Goal: Task Accomplishment & Management: Manage account settings

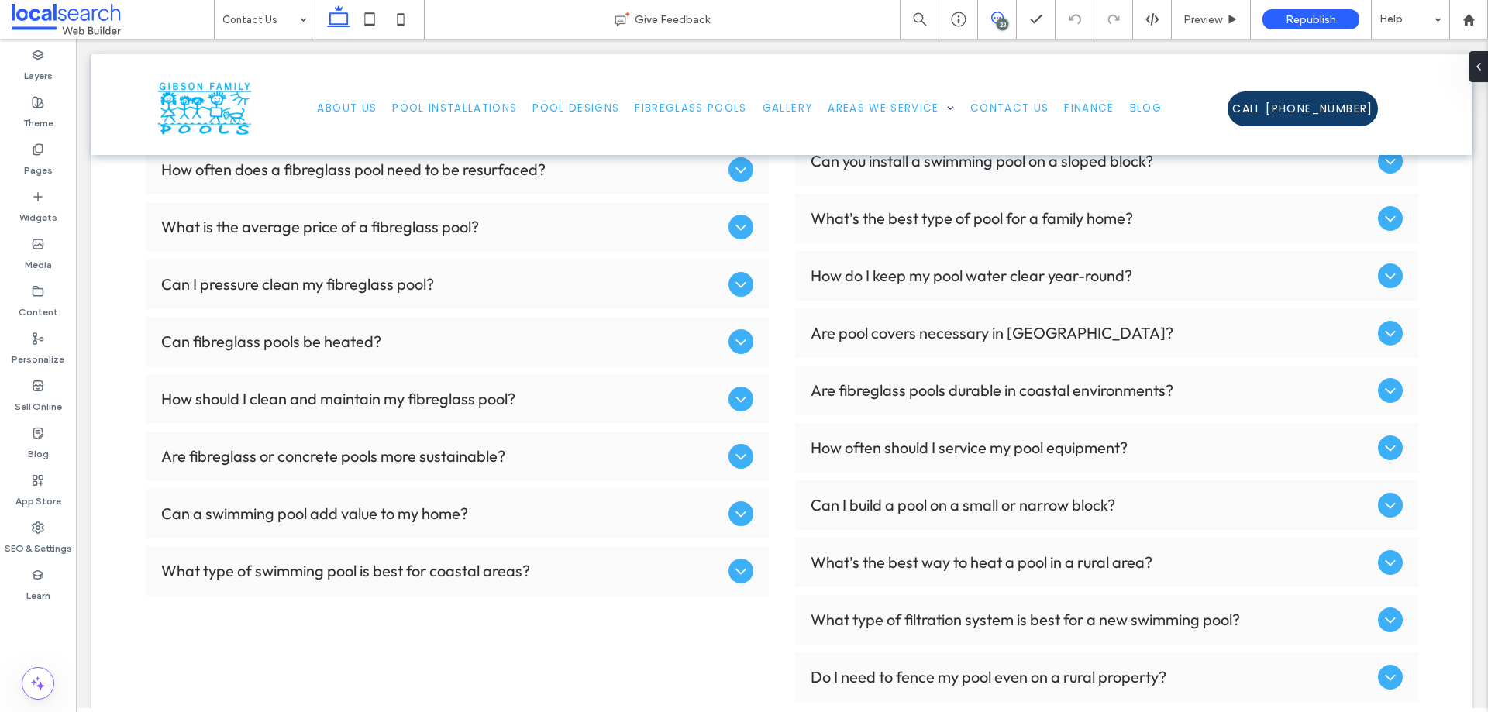
click at [993, 20] on icon at bounding box center [997, 18] width 12 height 12
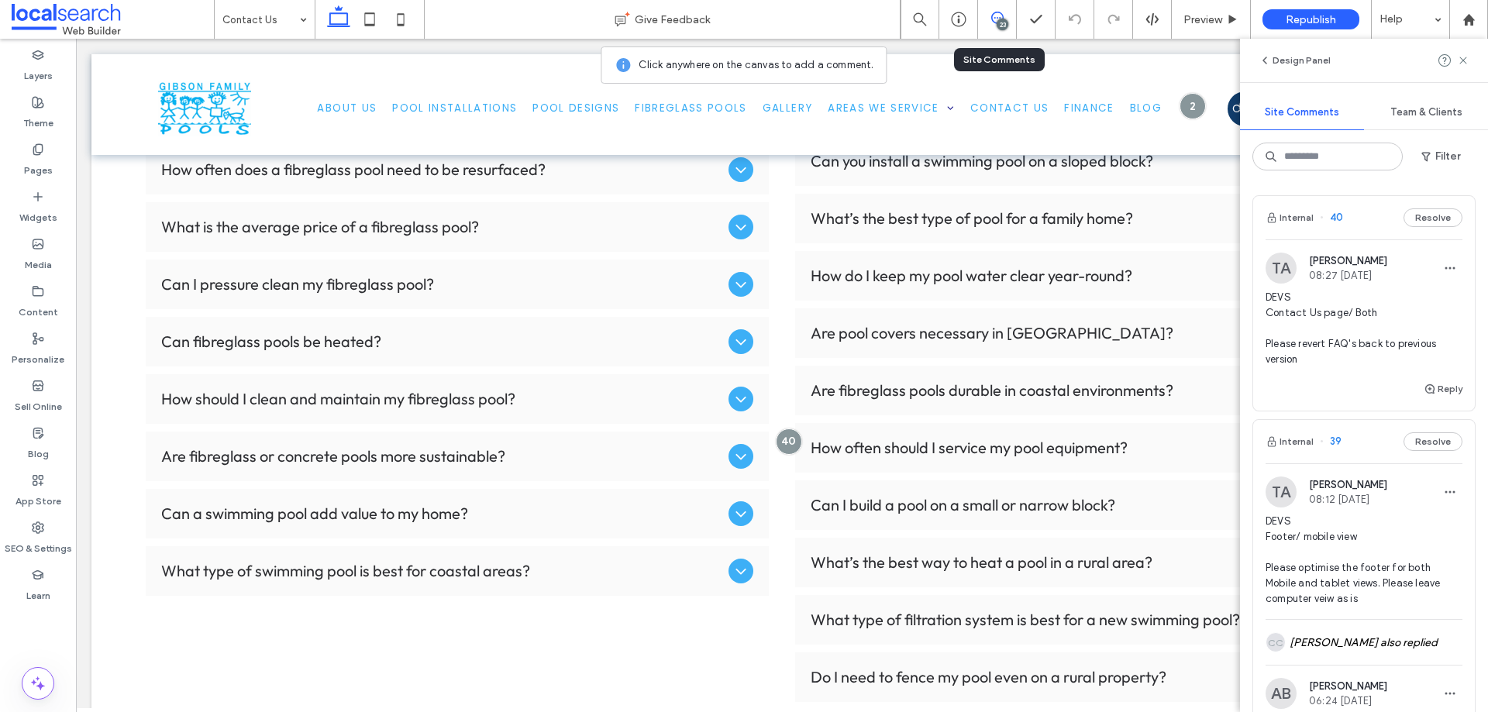
click at [1311, 314] on span "DEVS Contact Us page/ Both Please revert FAQ's back to previous version" at bounding box center [1363, 328] width 197 height 77
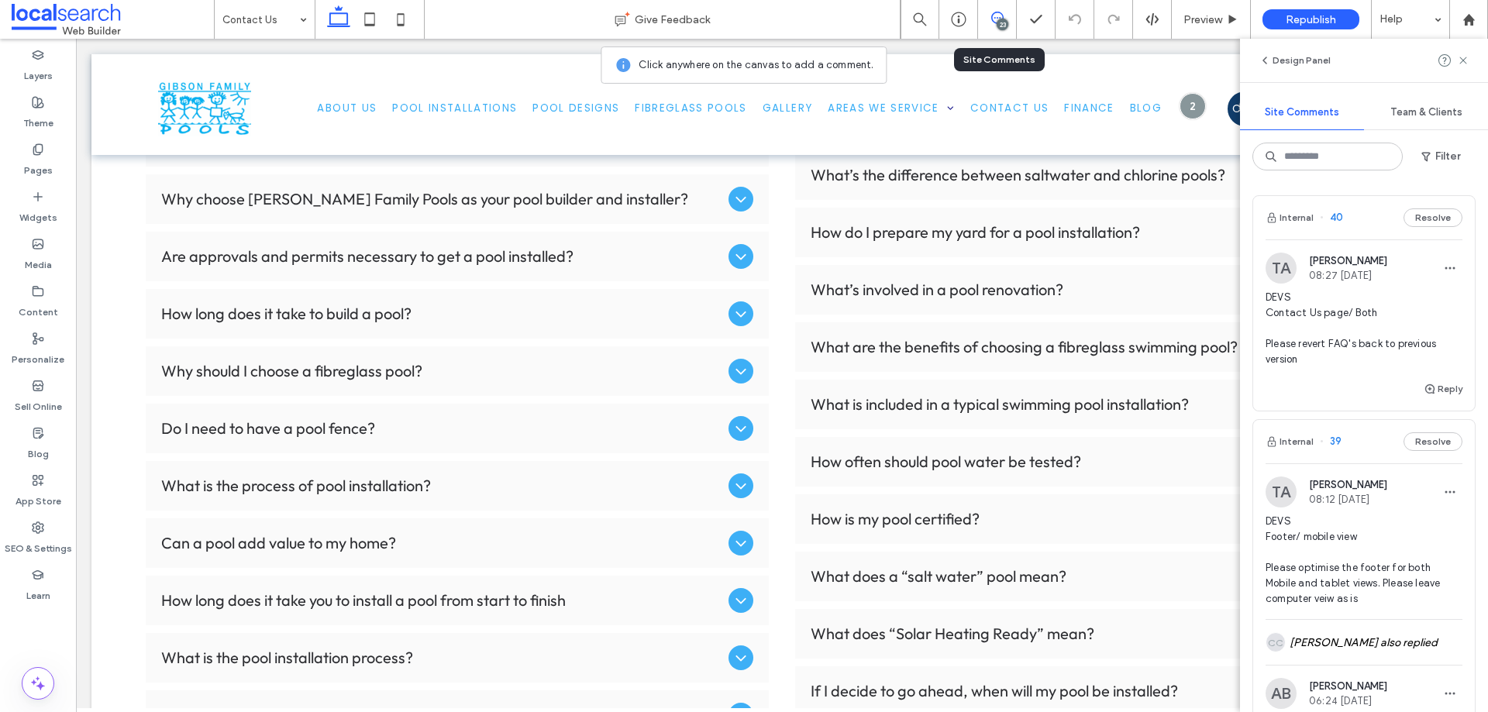
scroll to position [1589, 0]
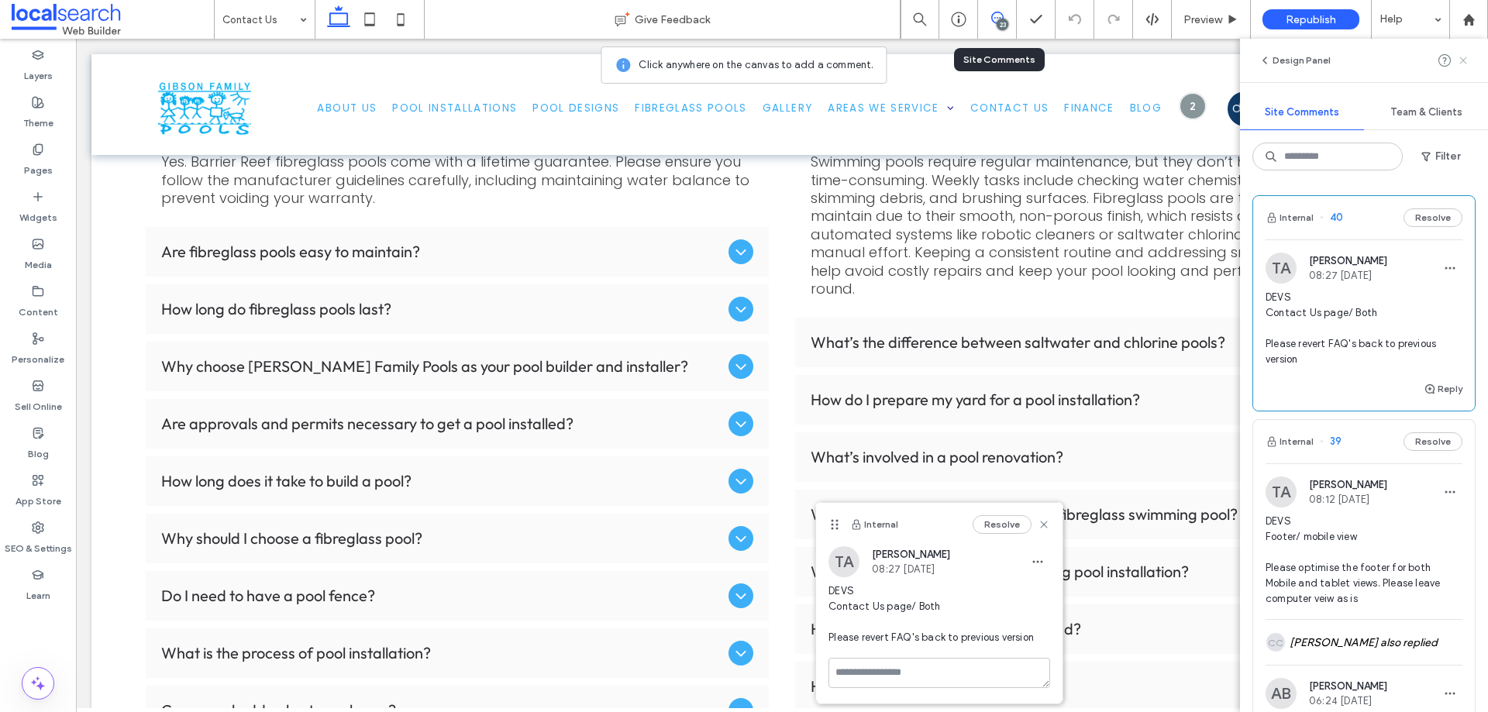
click at [1463, 63] on icon at bounding box center [1463, 60] width 12 height 12
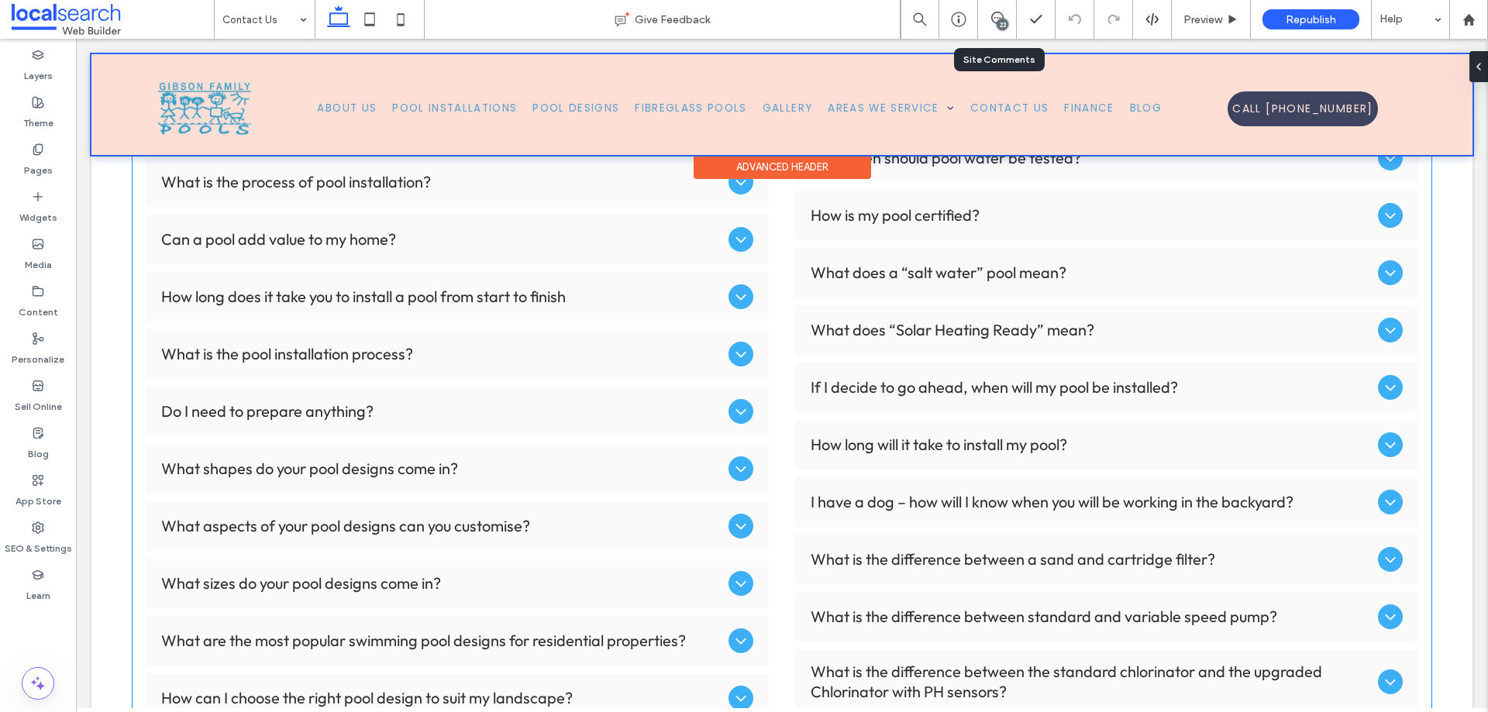
scroll to position [2054, 0]
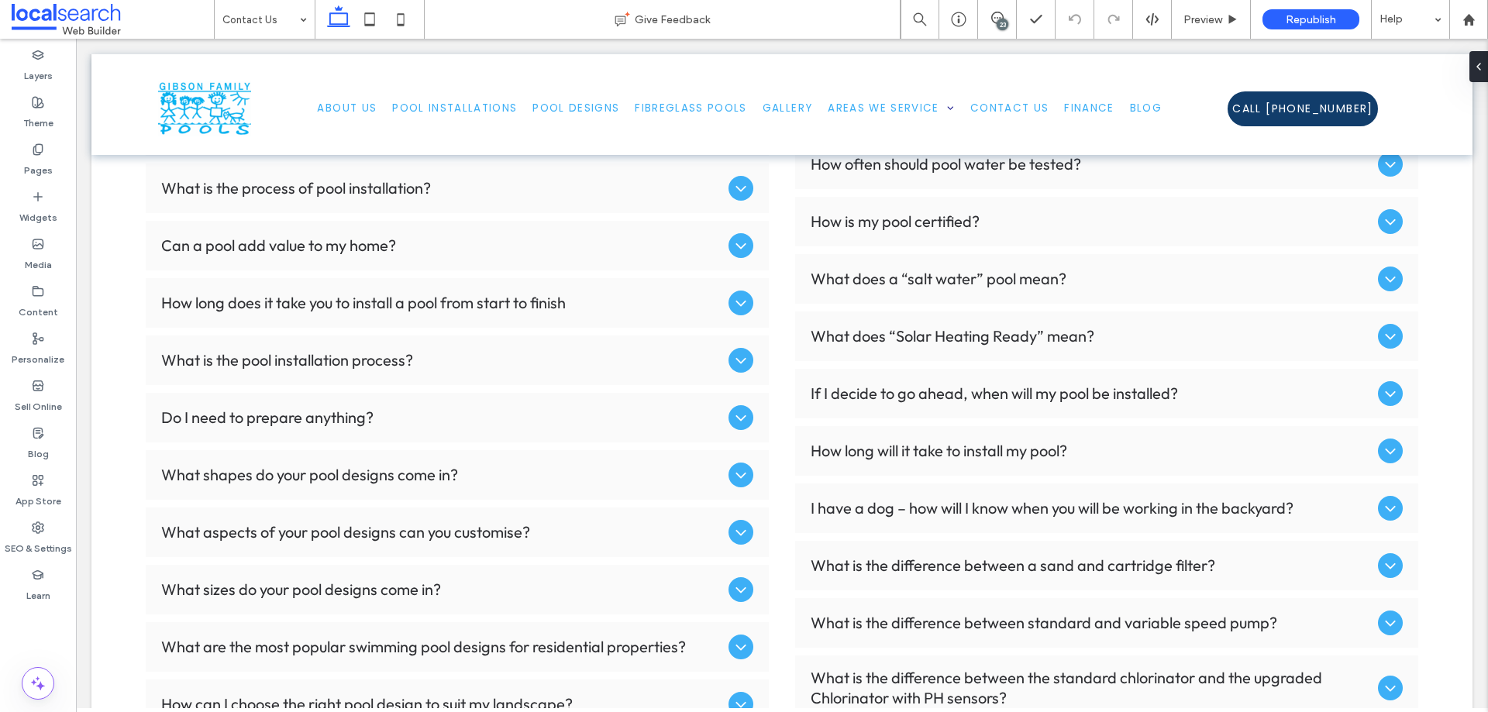
click at [997, 26] on div "23" at bounding box center [1002, 25] width 12 height 12
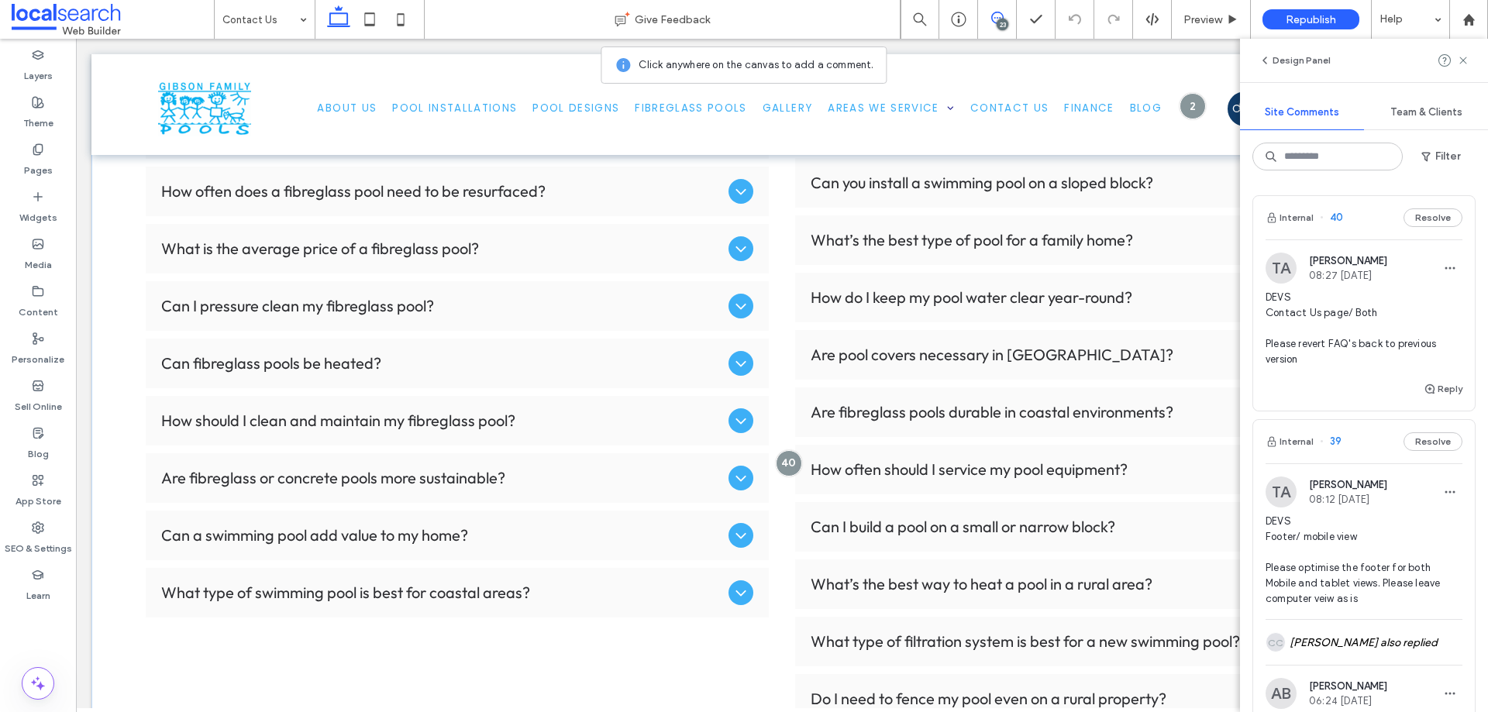
scroll to position [2829, 0]
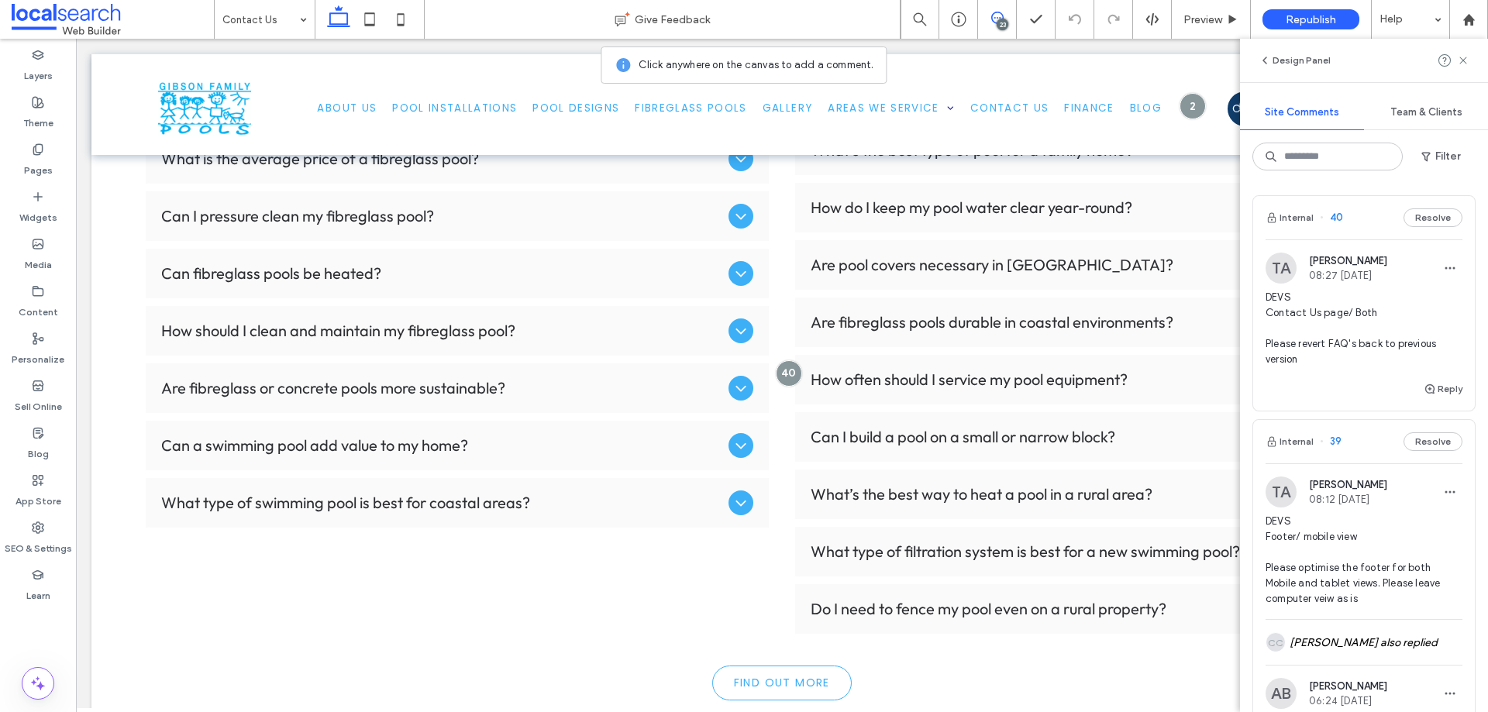
click at [1302, 291] on span "DEVS Contact Us page/ Both Please revert FAQ's back to previous version" at bounding box center [1363, 328] width 197 height 77
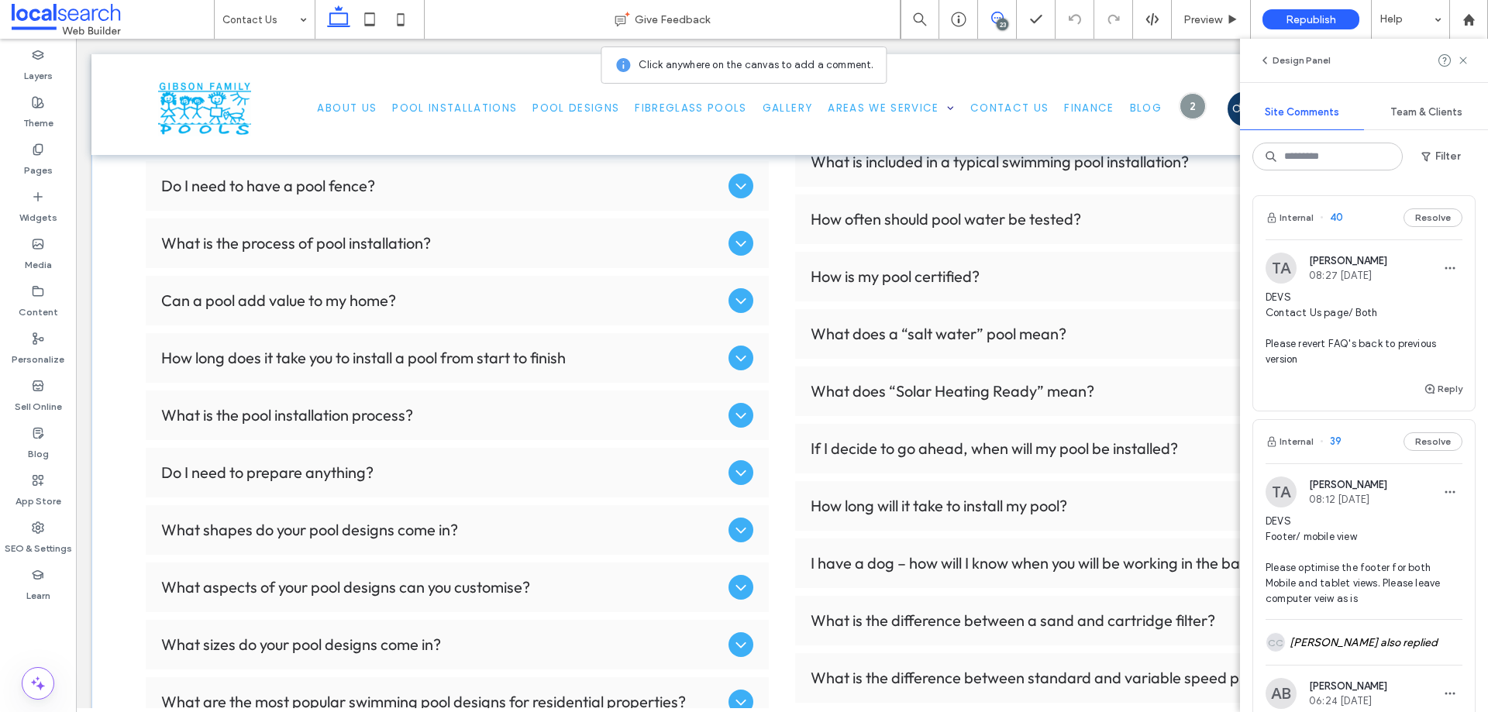
scroll to position [2132, 0]
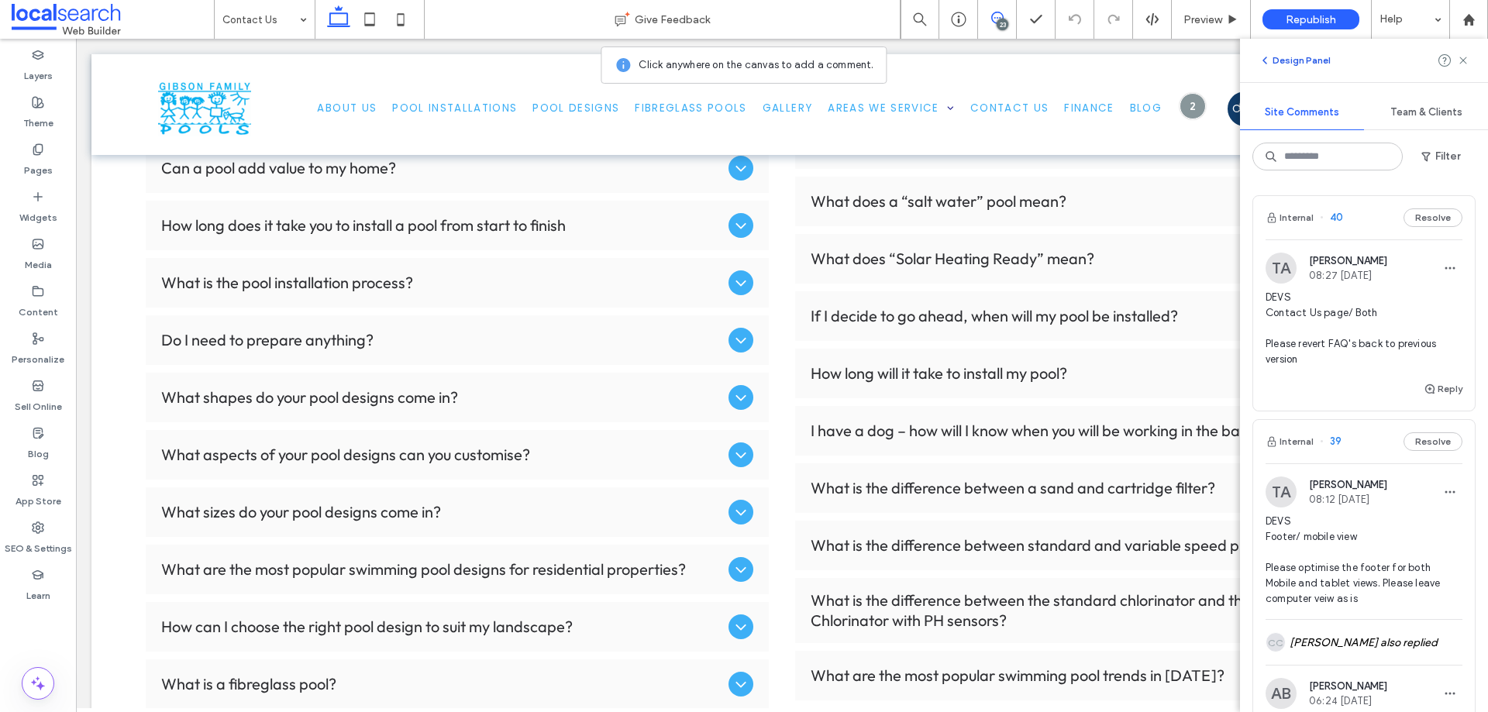
click at [1264, 64] on icon "button" at bounding box center [1264, 60] width 12 height 12
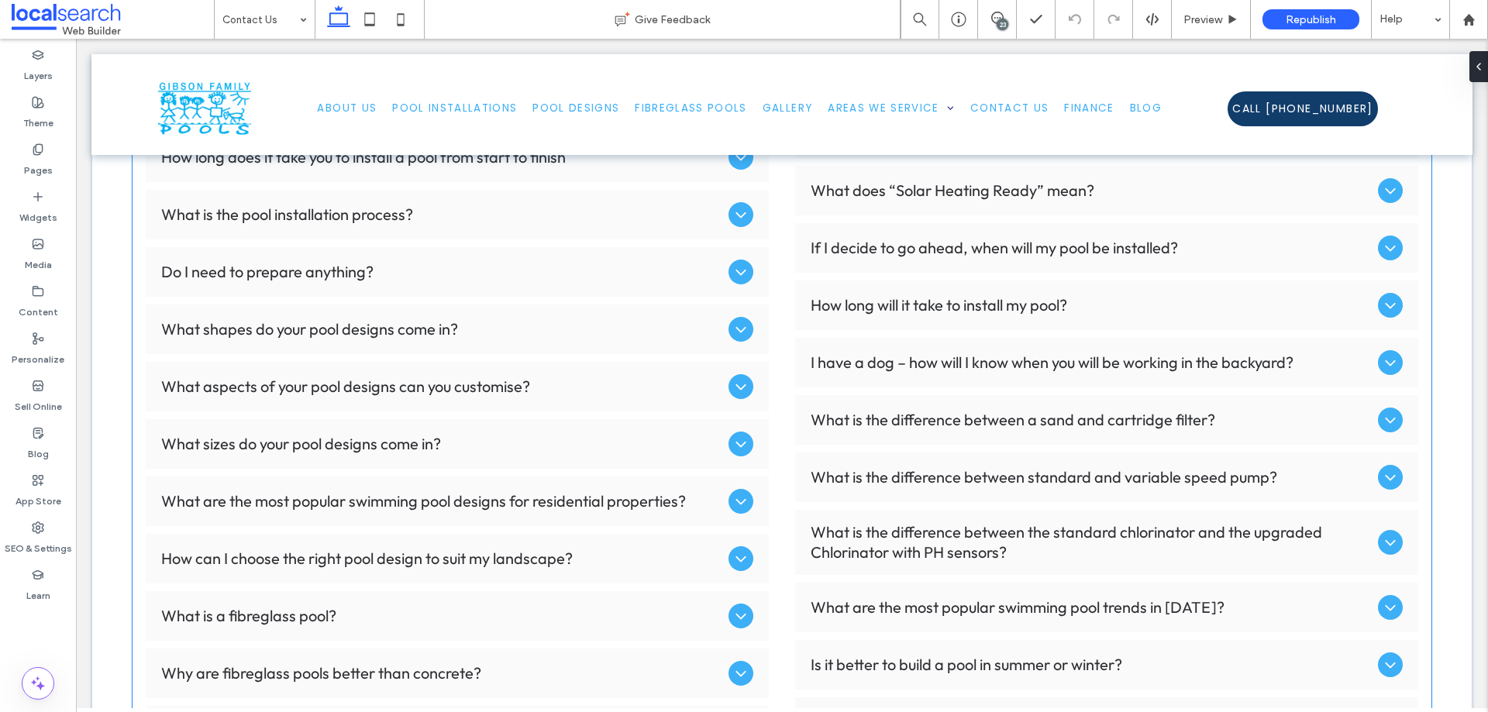
scroll to position [2364, 0]
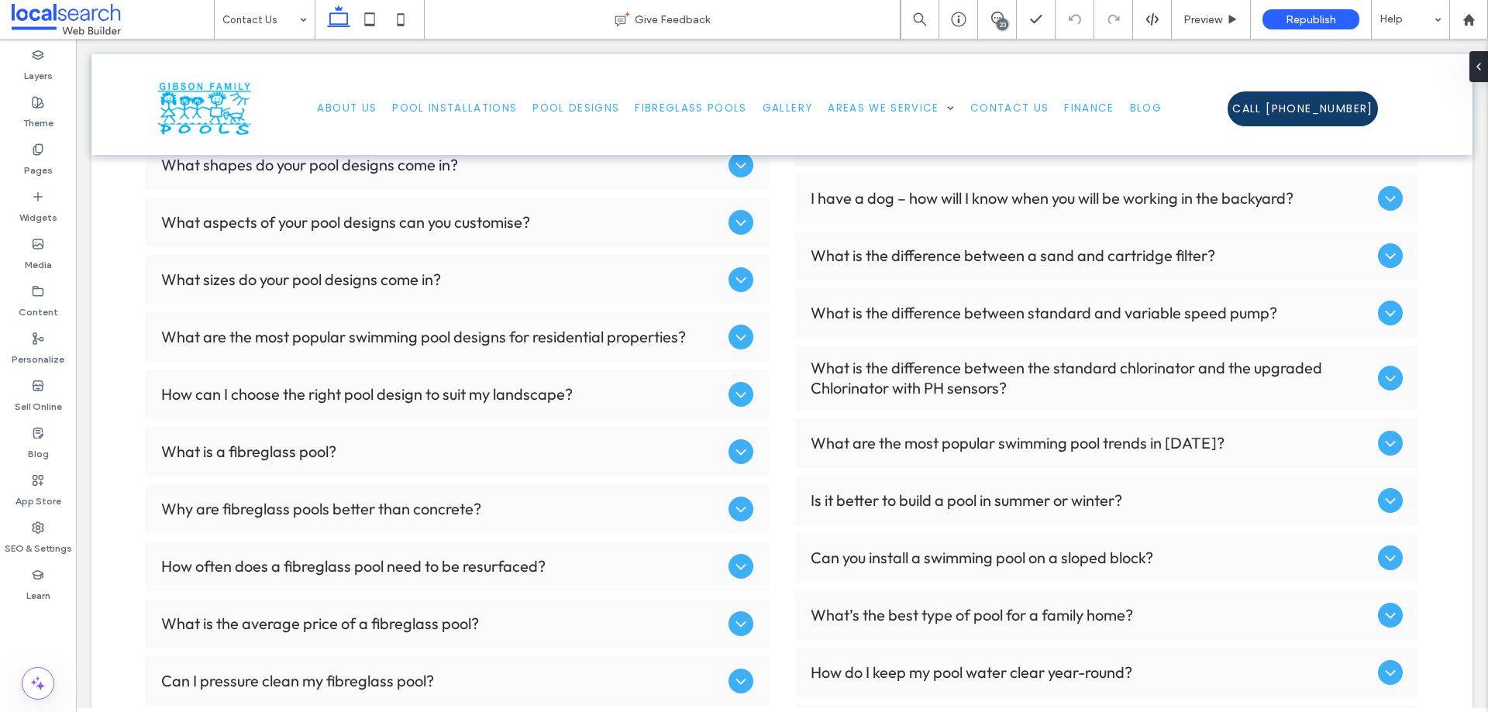
click at [1005, 22] on div "23" at bounding box center [1002, 25] width 12 height 12
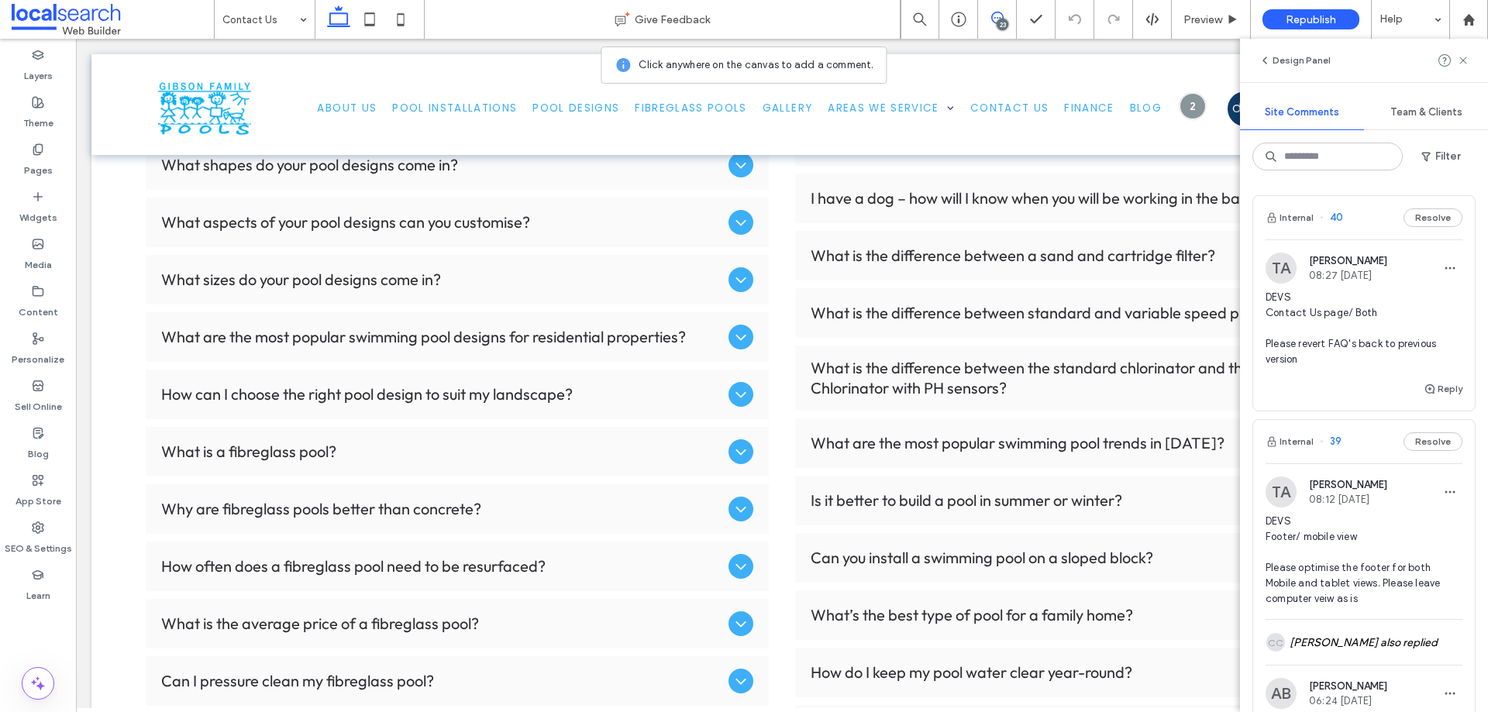
click at [1370, 62] on div "Design Panel" at bounding box center [1364, 60] width 248 height 43
click at [1467, 61] on icon at bounding box center [1463, 60] width 12 height 12
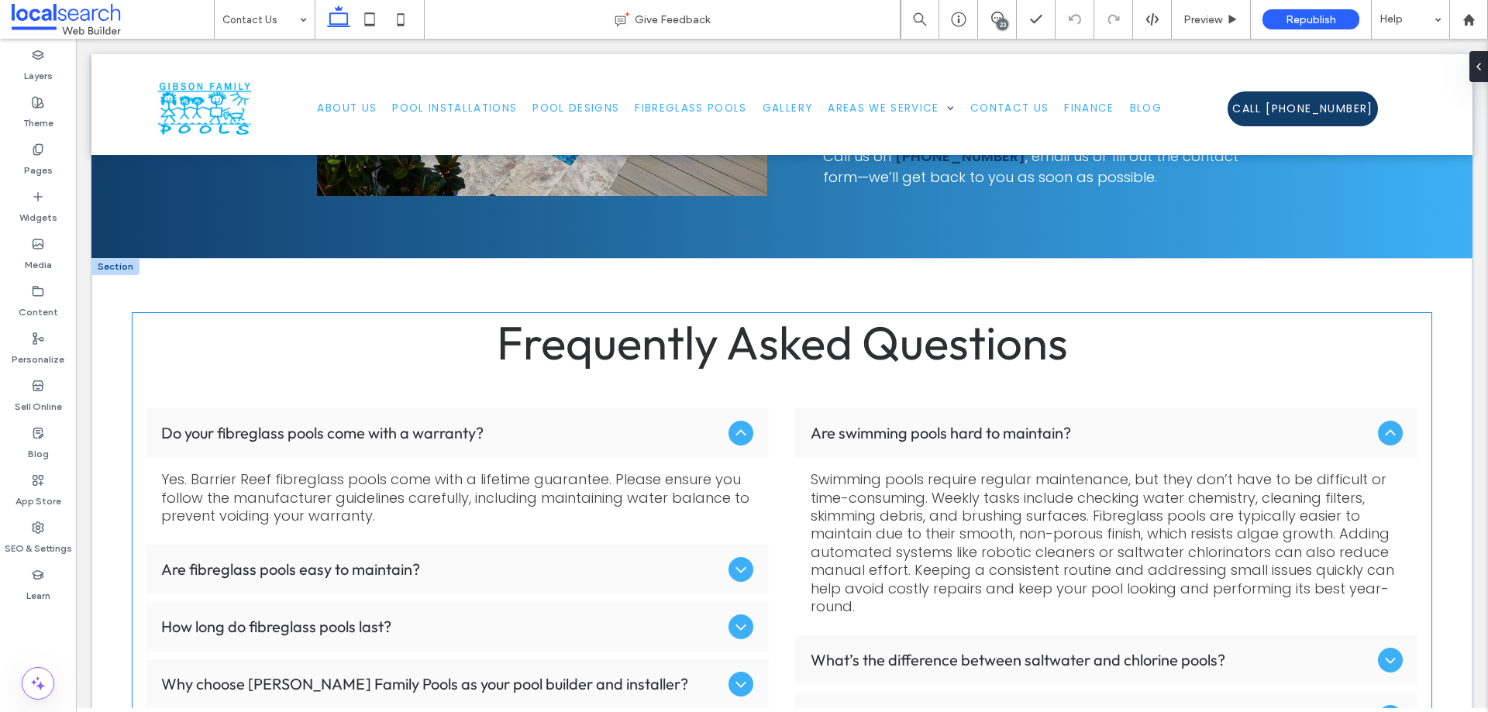
scroll to position [1434, 0]
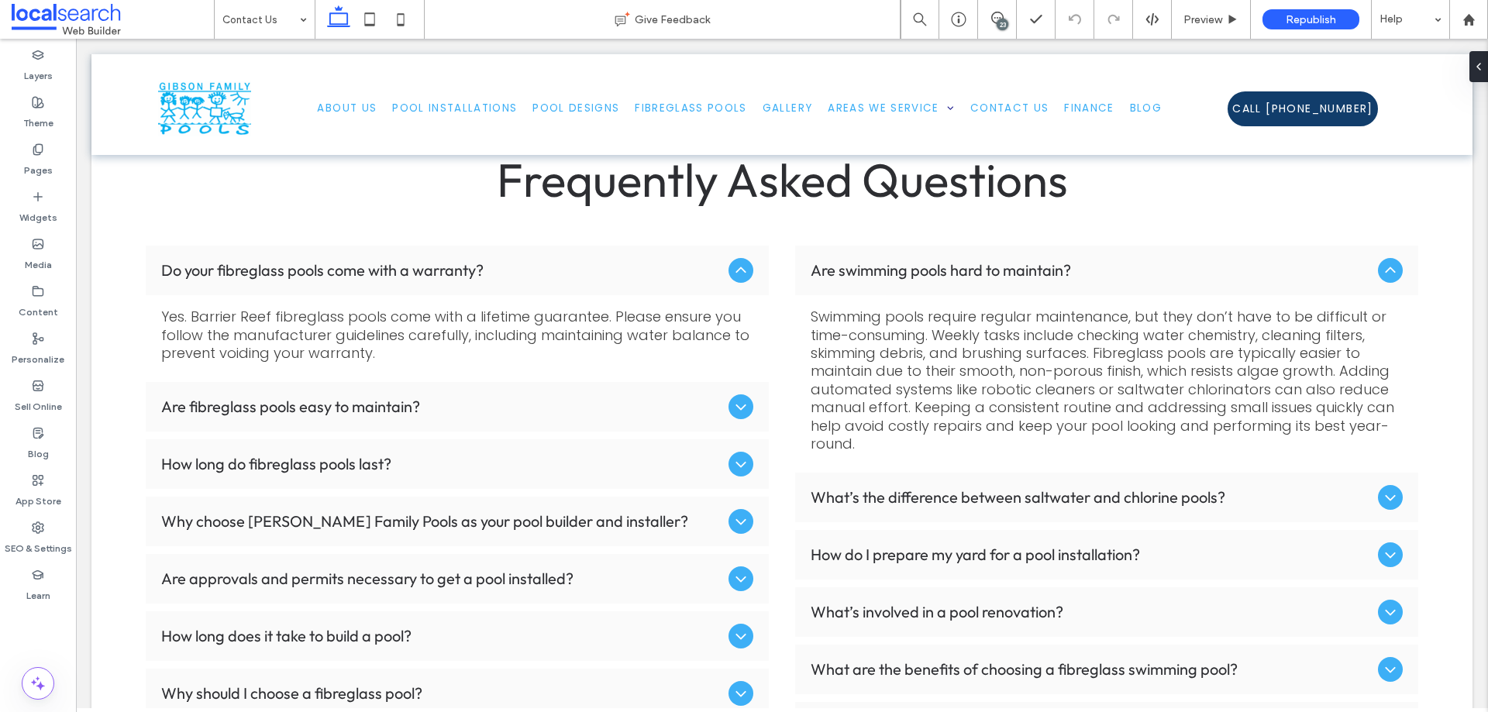
click at [1000, 26] on div "23" at bounding box center [1002, 25] width 12 height 12
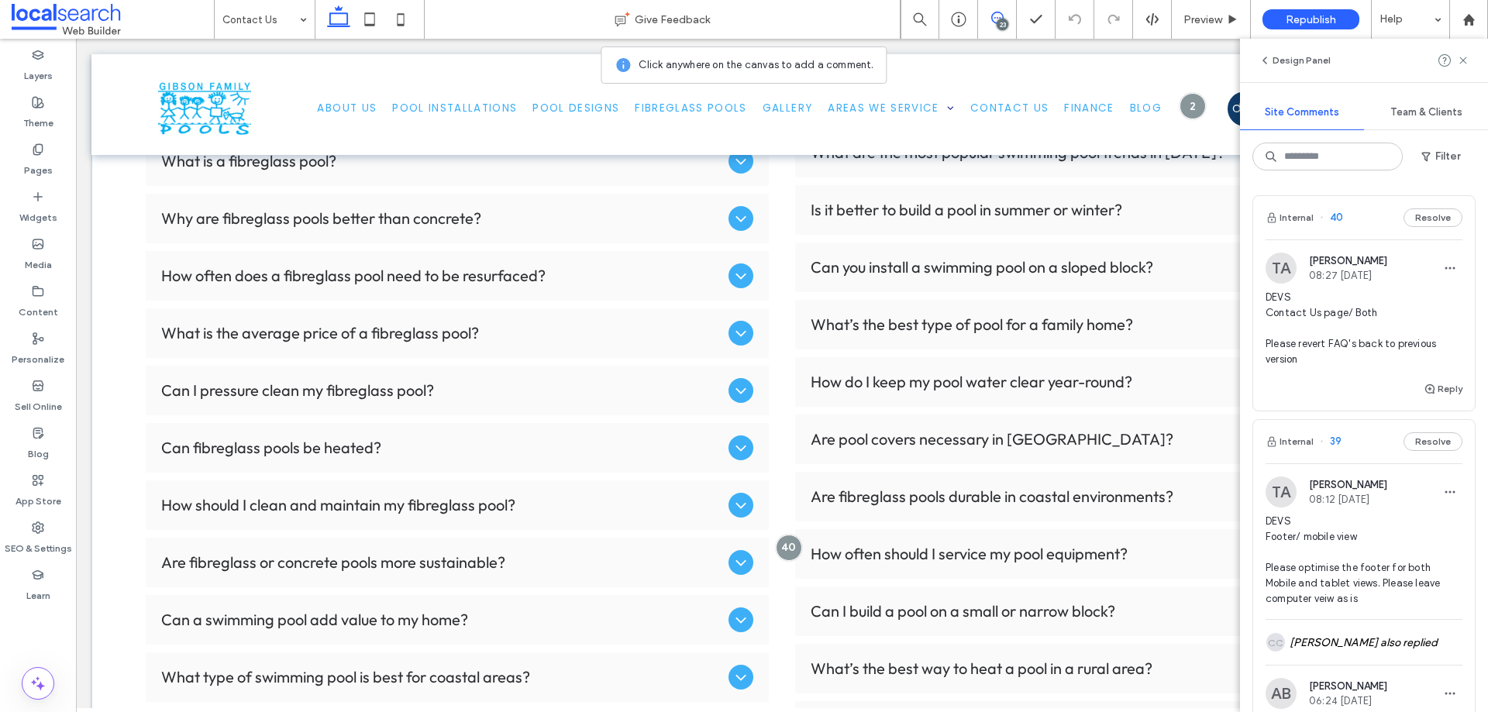
scroll to position [2752, 0]
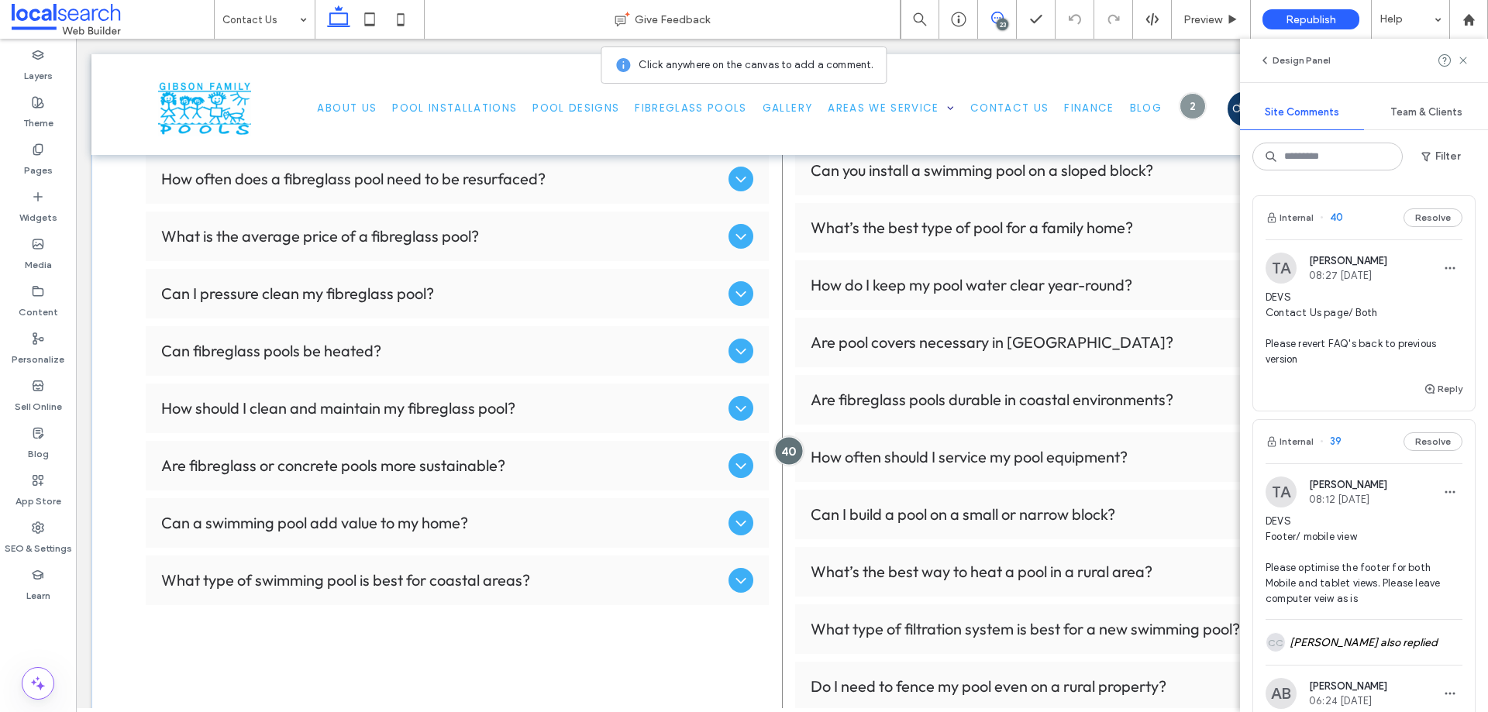
click at [787, 456] on div at bounding box center [788, 450] width 29 height 29
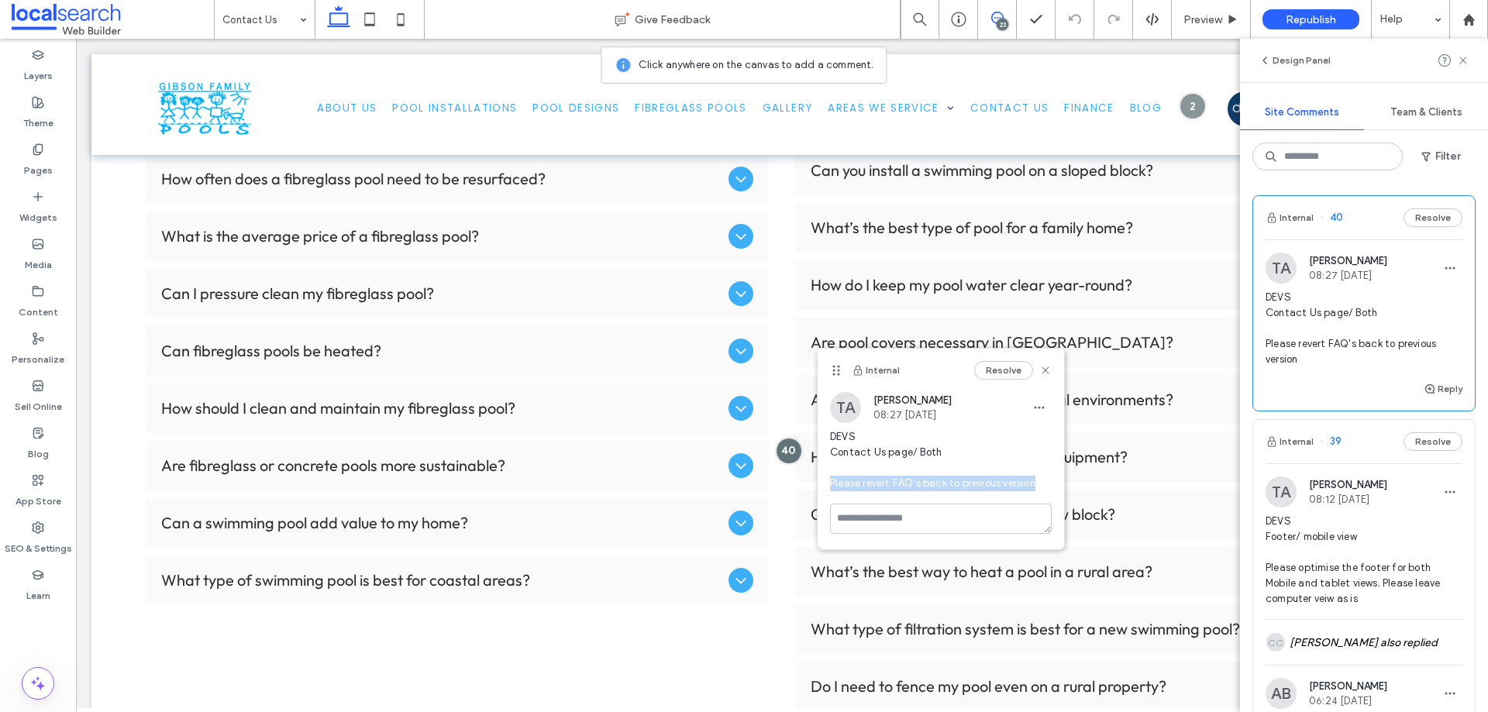
drag, startPoint x: 831, startPoint y: 483, endPoint x: 1038, endPoint y: 490, distance: 207.0
click at [1038, 490] on span "DEVS Contact Us page/ Both Please revert FAQ's back to previous version" at bounding box center [941, 460] width 222 height 62
copy span "Please revert FAQ's back to previous version"
drag, startPoint x: 828, startPoint y: 435, endPoint x: 1034, endPoint y: 483, distance: 211.6
click at [1034, 483] on div "TA [PERSON_NAME] 08:27 [DATE] DEVS Contact Us page/ Both Please revert FAQ's ba…" at bounding box center [940, 448] width 246 height 112
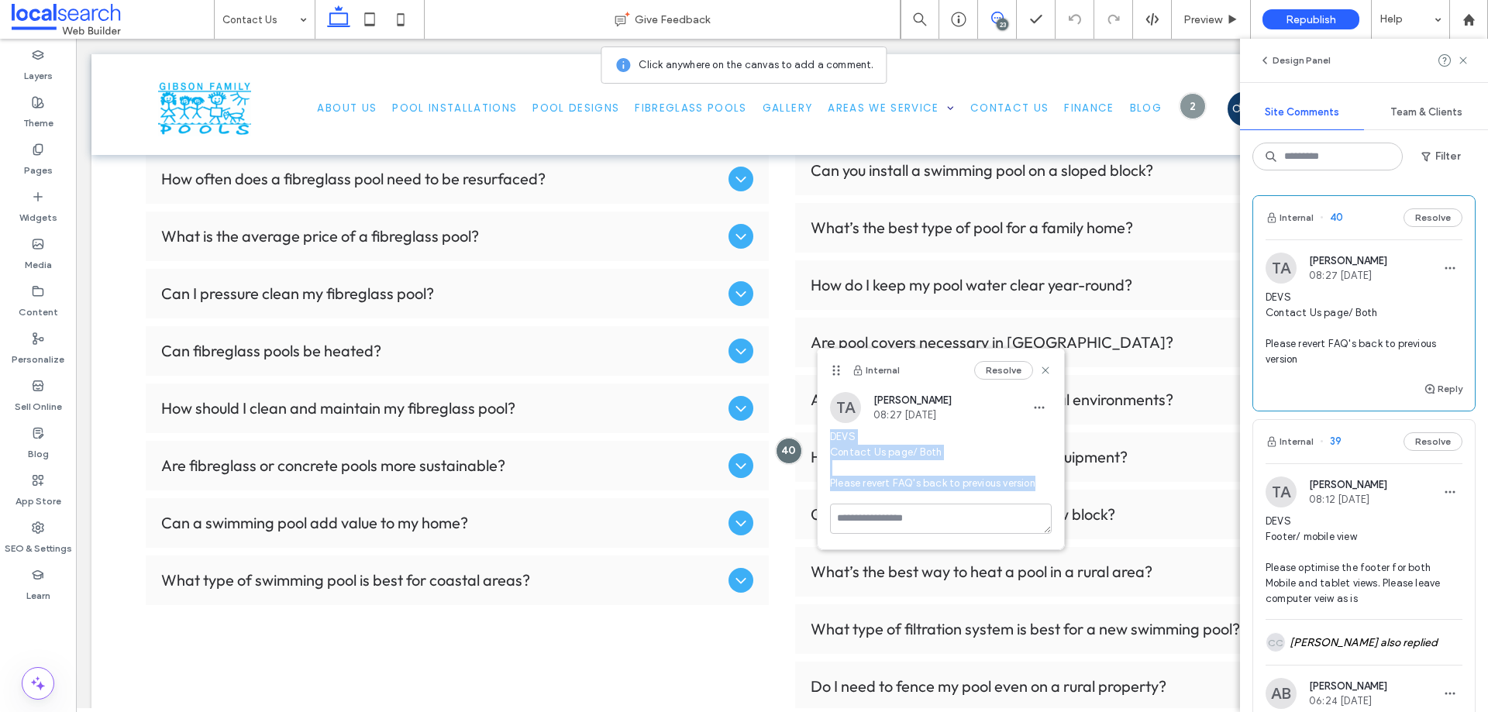
copy span "DEVS Contact Us page/ Both Please revert FAQ's back to previous version"
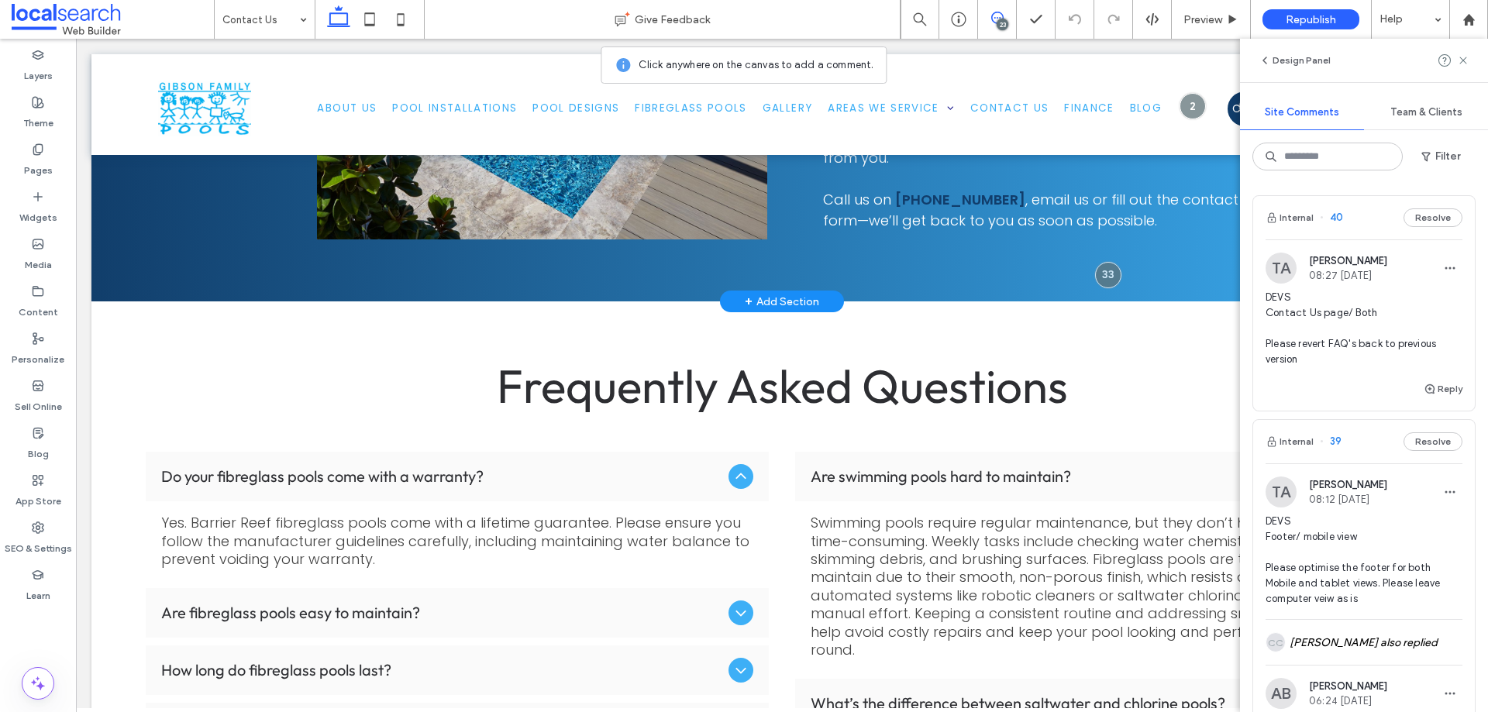
scroll to position [1202, 0]
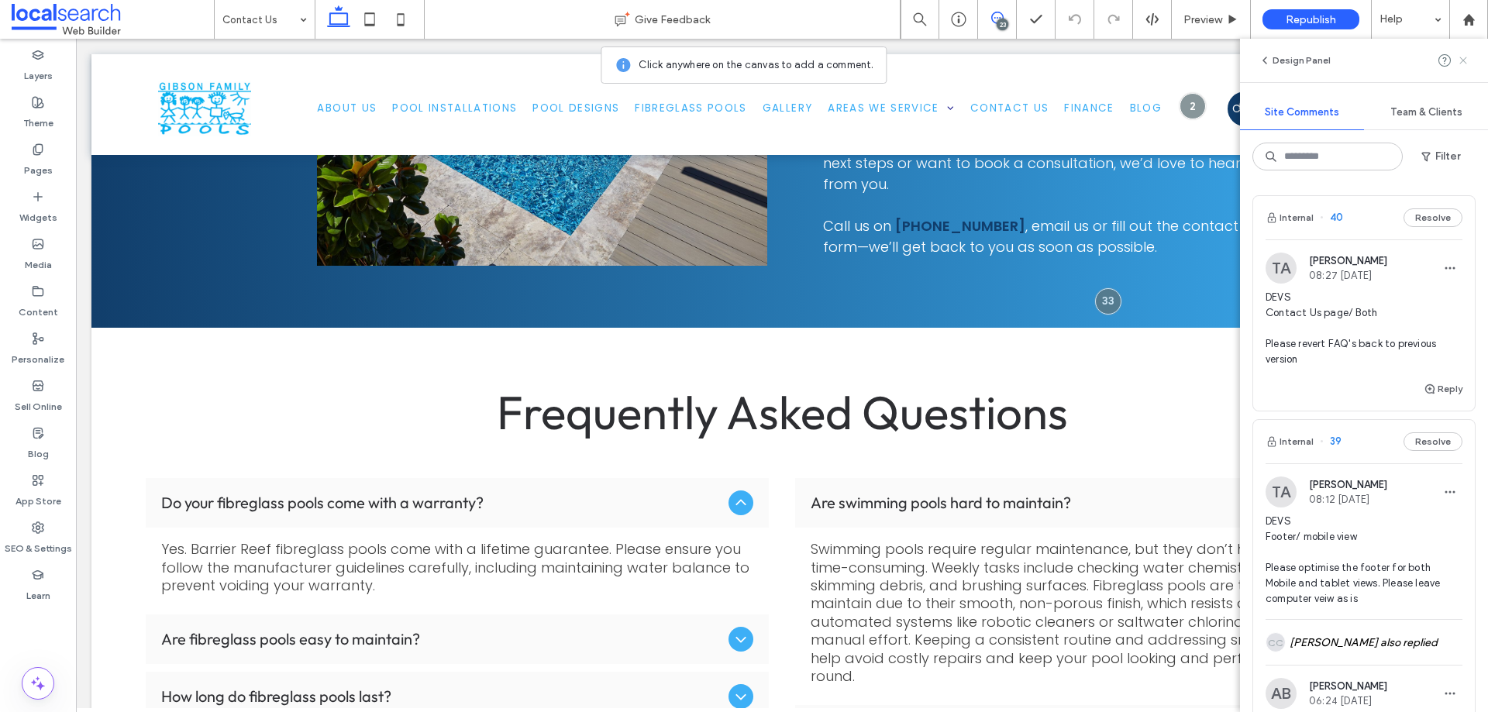
click at [1463, 60] on use at bounding box center [1462, 60] width 7 height 7
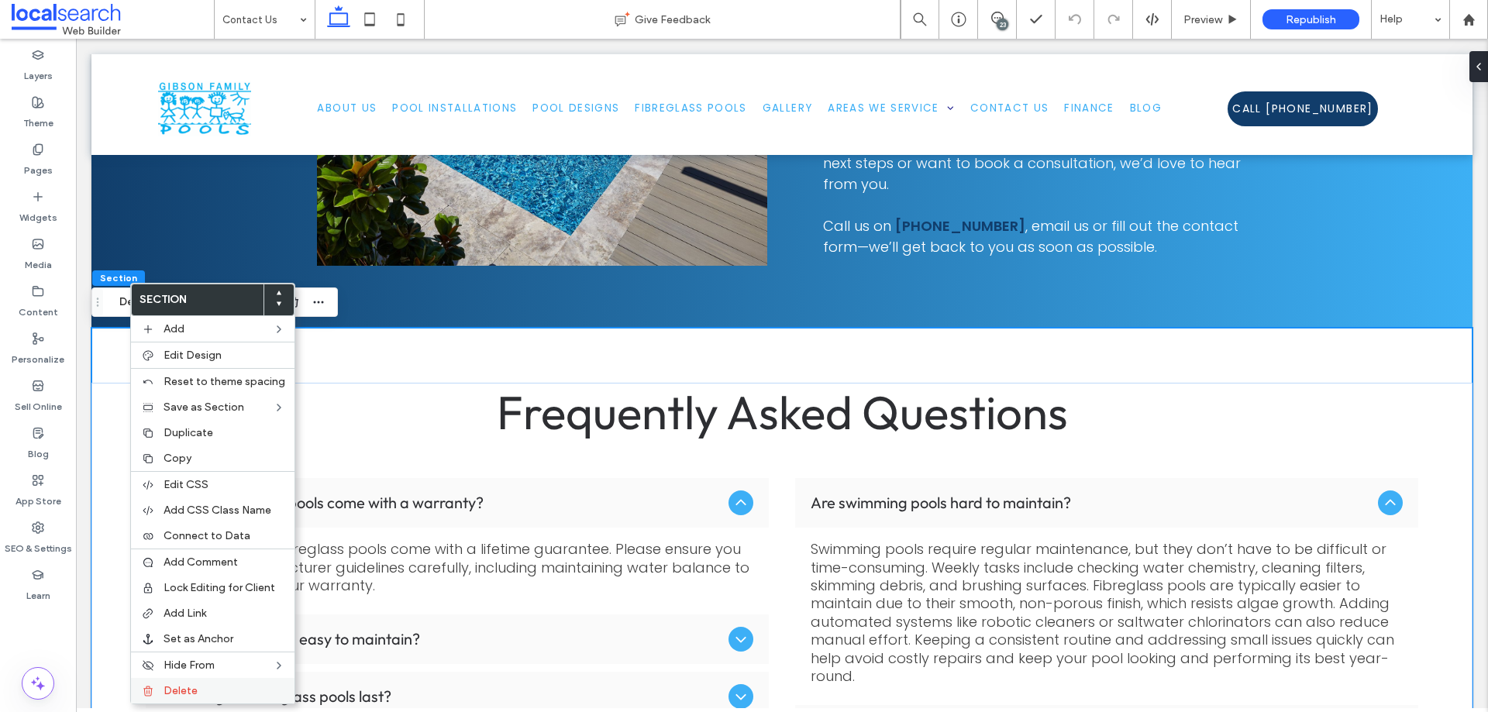
click at [194, 683] on div "Delete" at bounding box center [212, 691] width 163 height 26
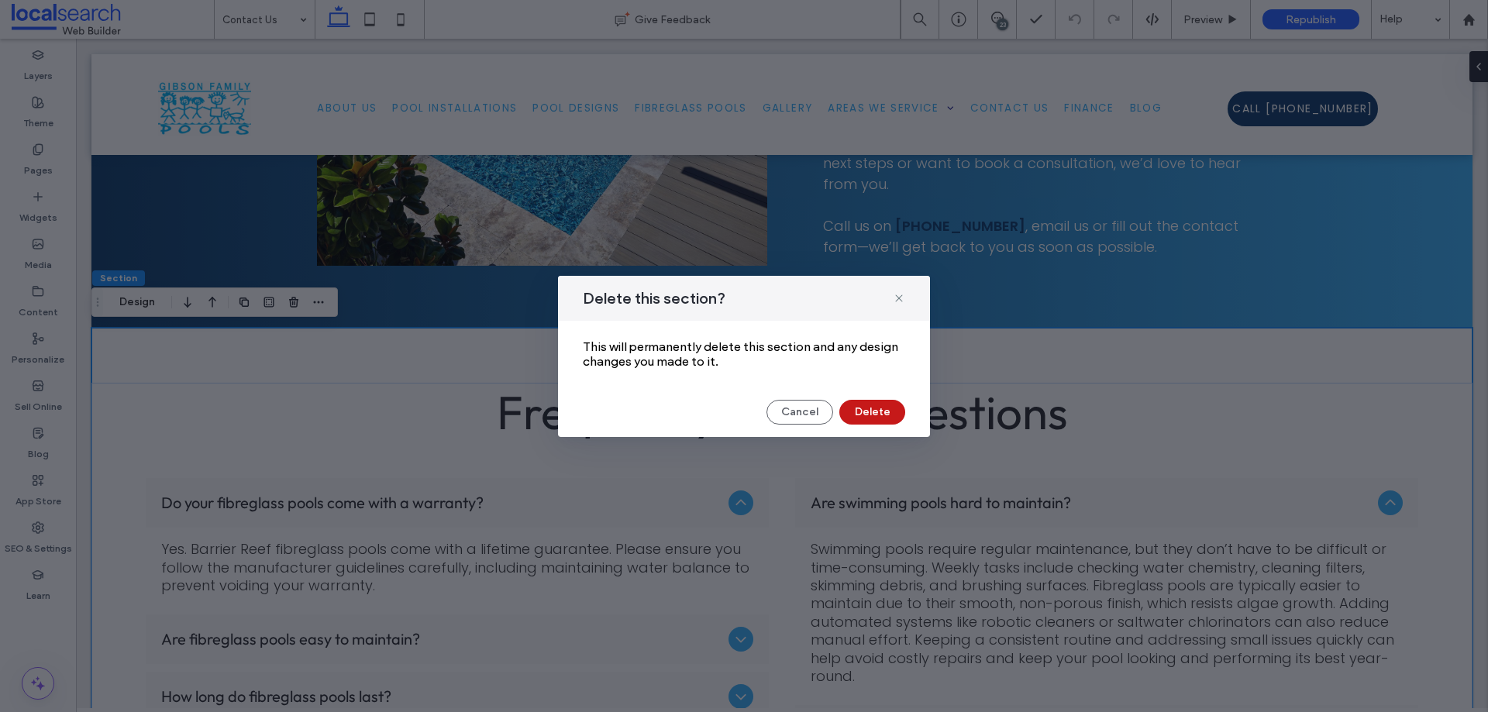
click at [876, 411] on button "Delete" at bounding box center [872, 412] width 66 height 25
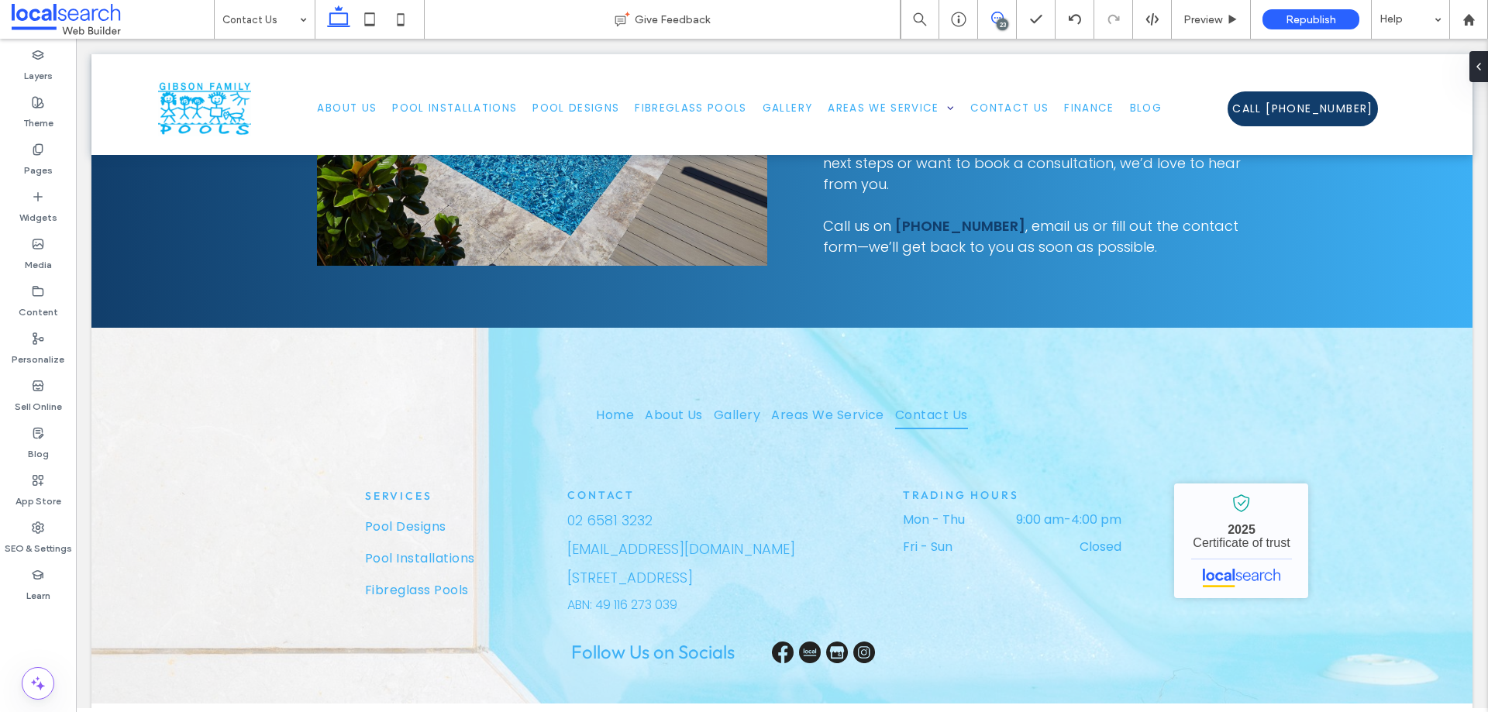
click at [1004, 15] on span at bounding box center [997, 18] width 38 height 12
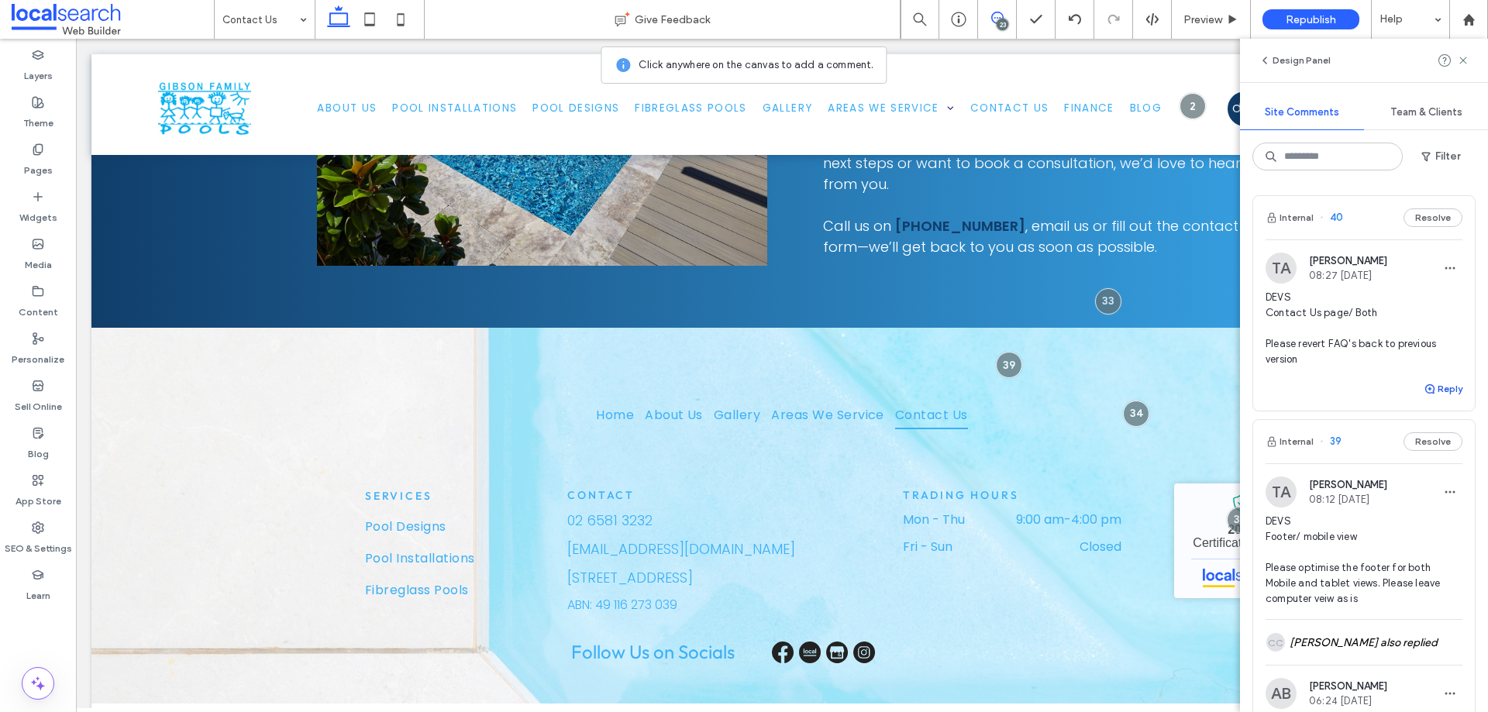
click at [1430, 390] on button "Reply" at bounding box center [1442, 389] width 39 height 19
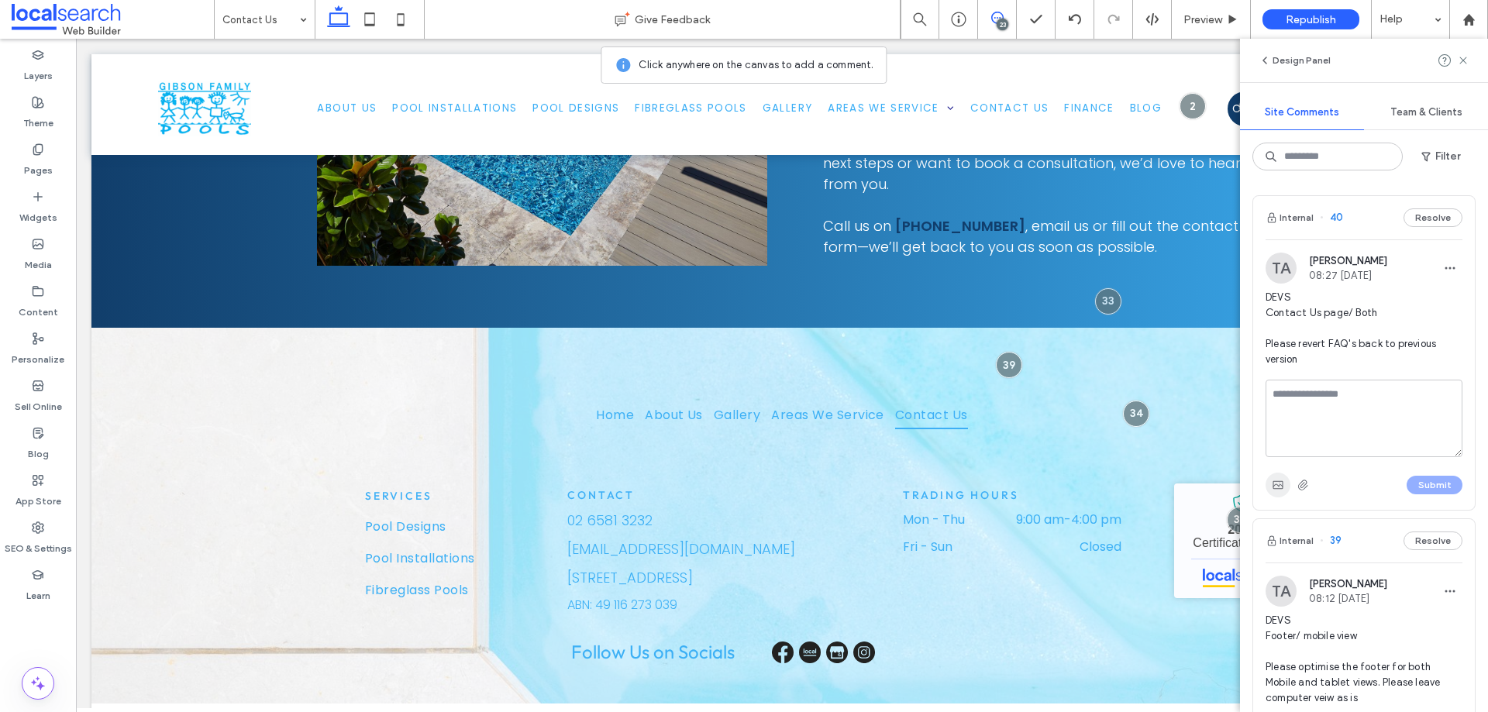
click at [1273, 488] on use "button" at bounding box center [1277, 485] width 10 height 8
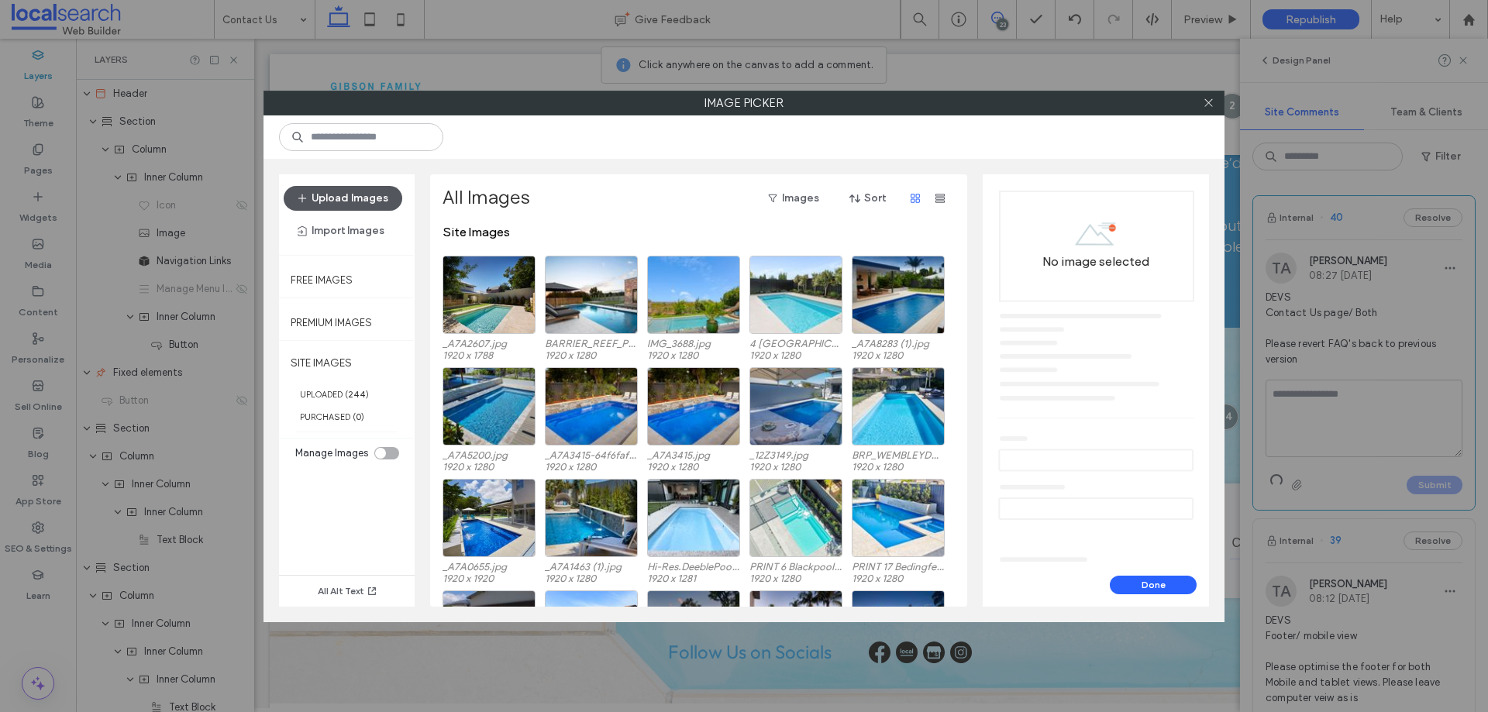
click at [358, 197] on button "Upload Images" at bounding box center [343, 198] width 119 height 25
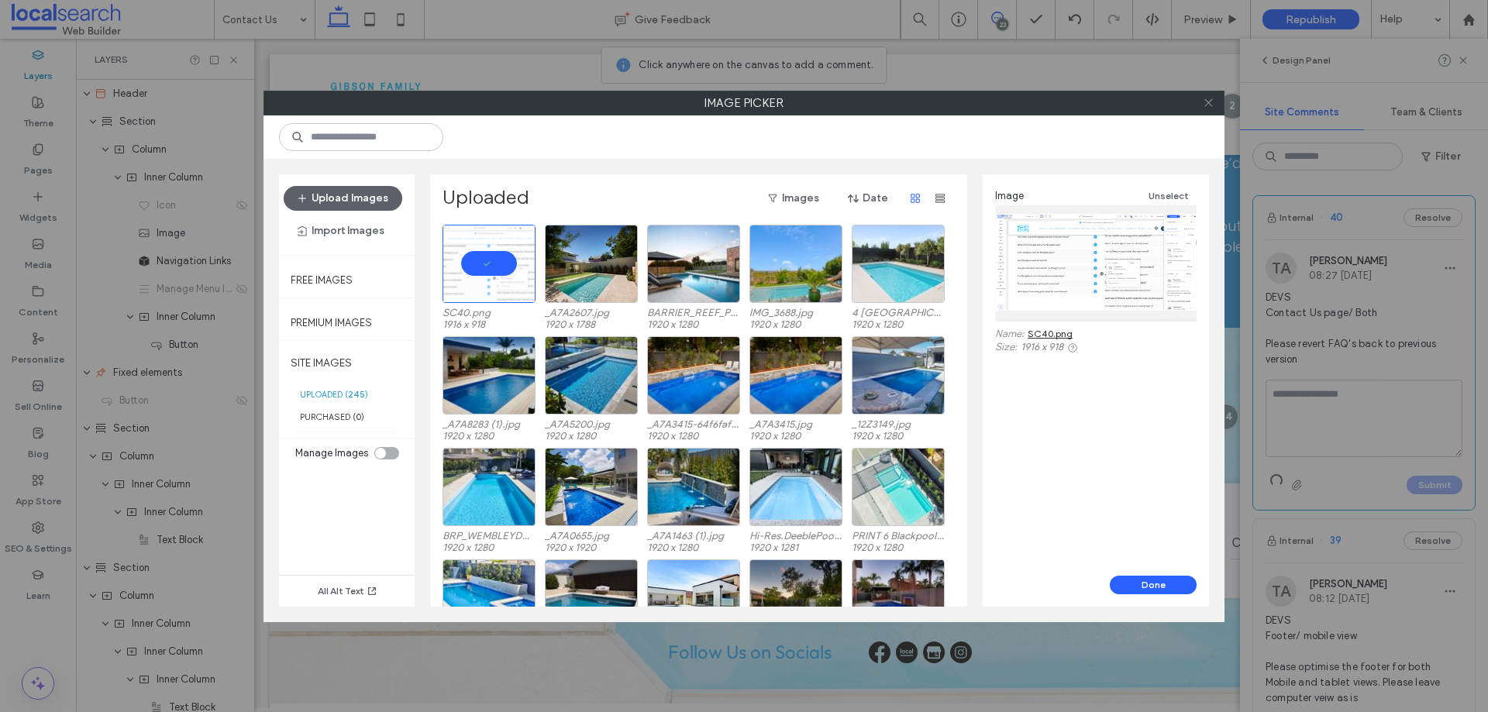
click at [1203, 101] on icon at bounding box center [1209, 103] width 12 height 12
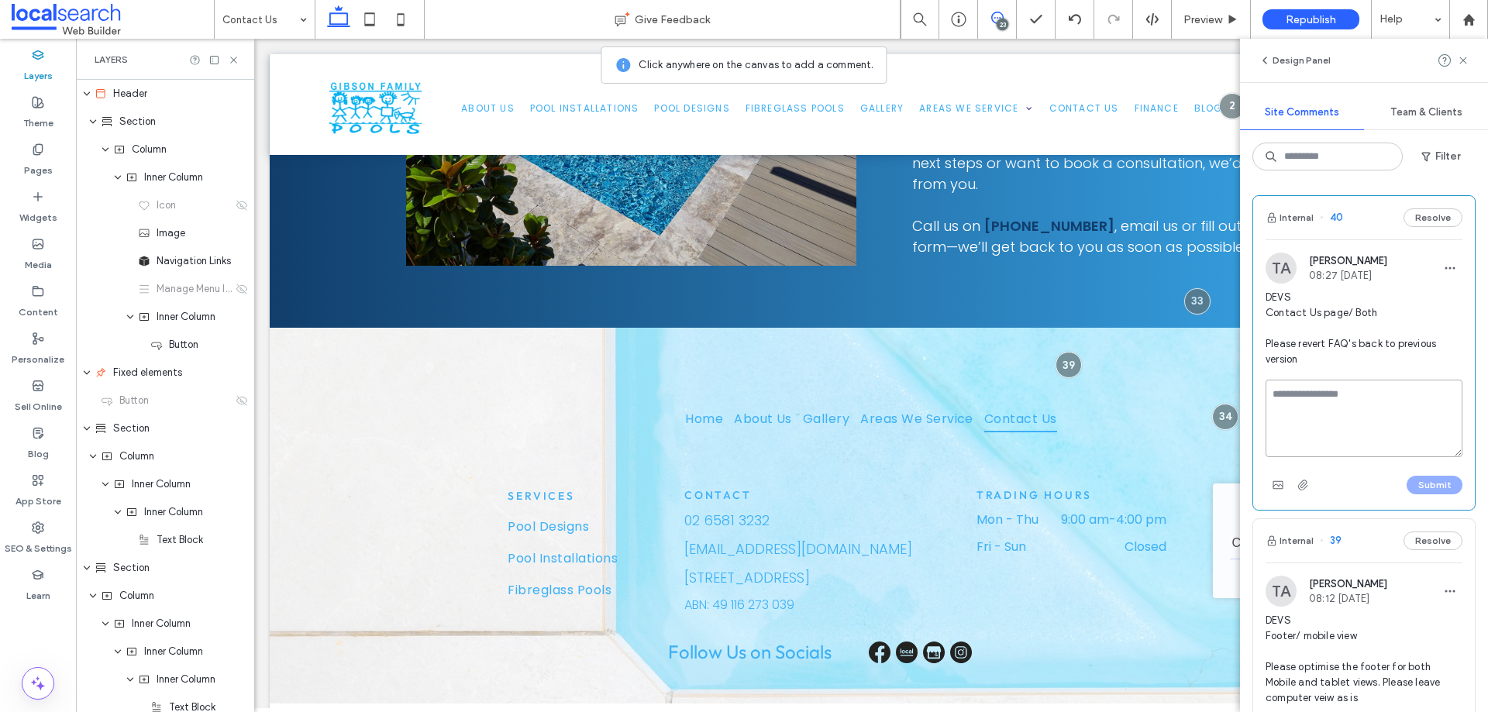
click at [1292, 394] on textarea at bounding box center [1363, 418] width 197 height 77
type textarea "**********"
click at [29, 532] on div "SEO & Settings" at bounding box center [38, 538] width 76 height 47
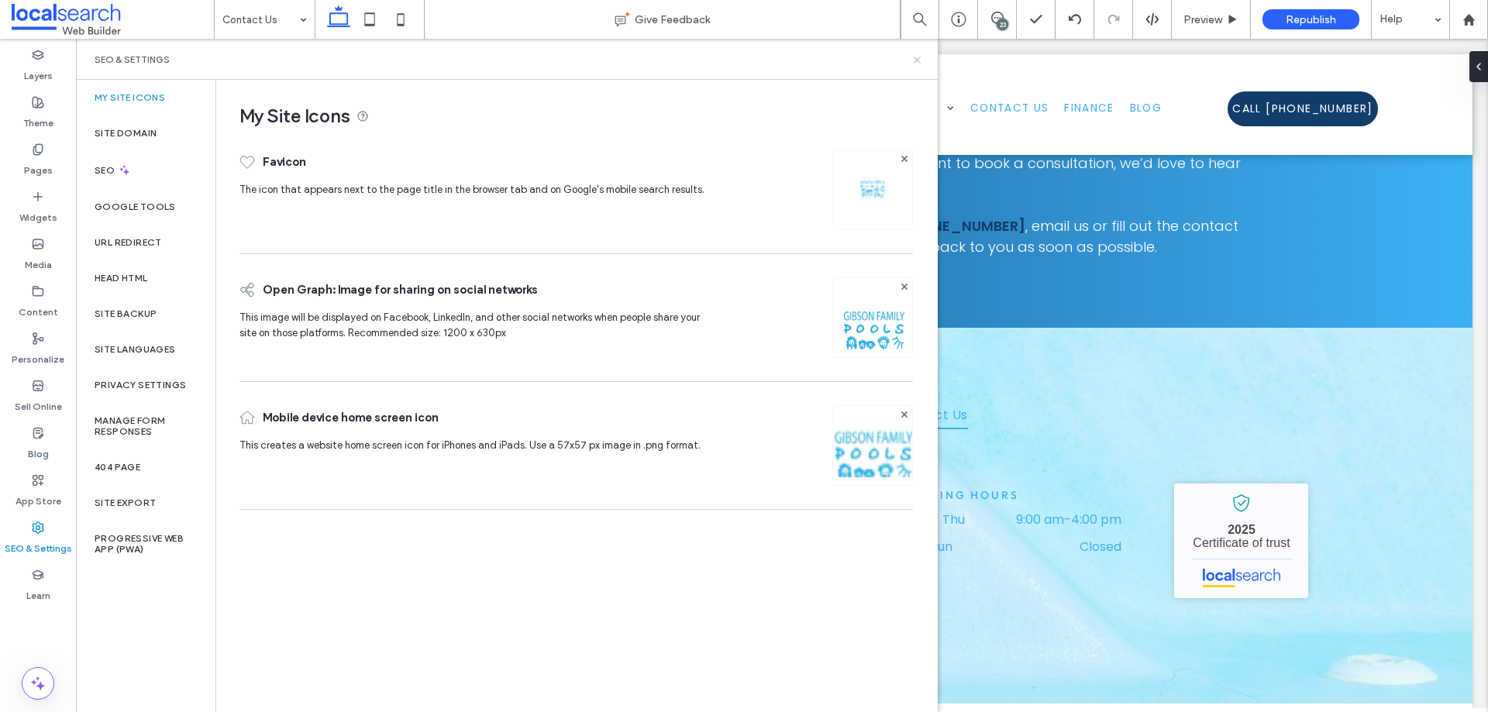
click at [919, 62] on use at bounding box center [917, 60] width 6 height 6
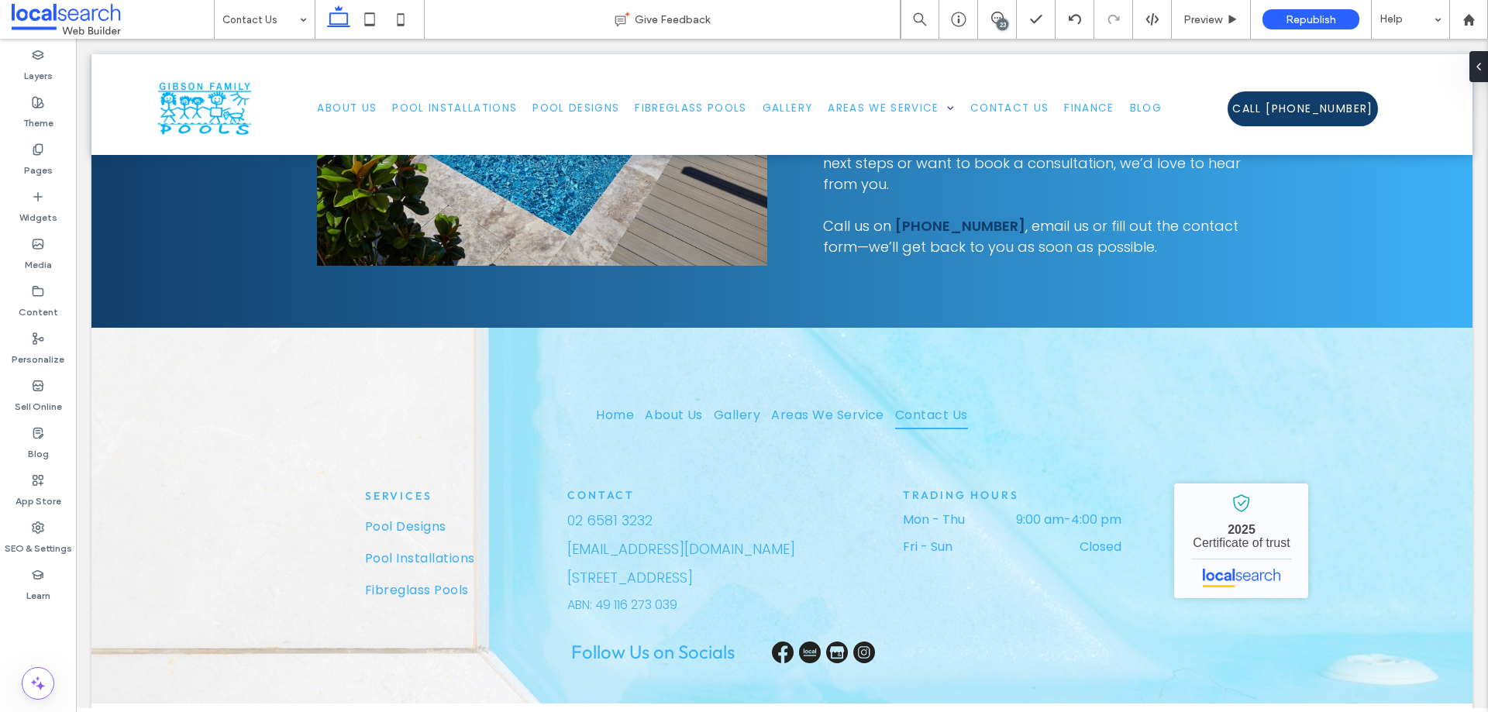
click at [999, 22] on div "23" at bounding box center [1002, 25] width 12 height 12
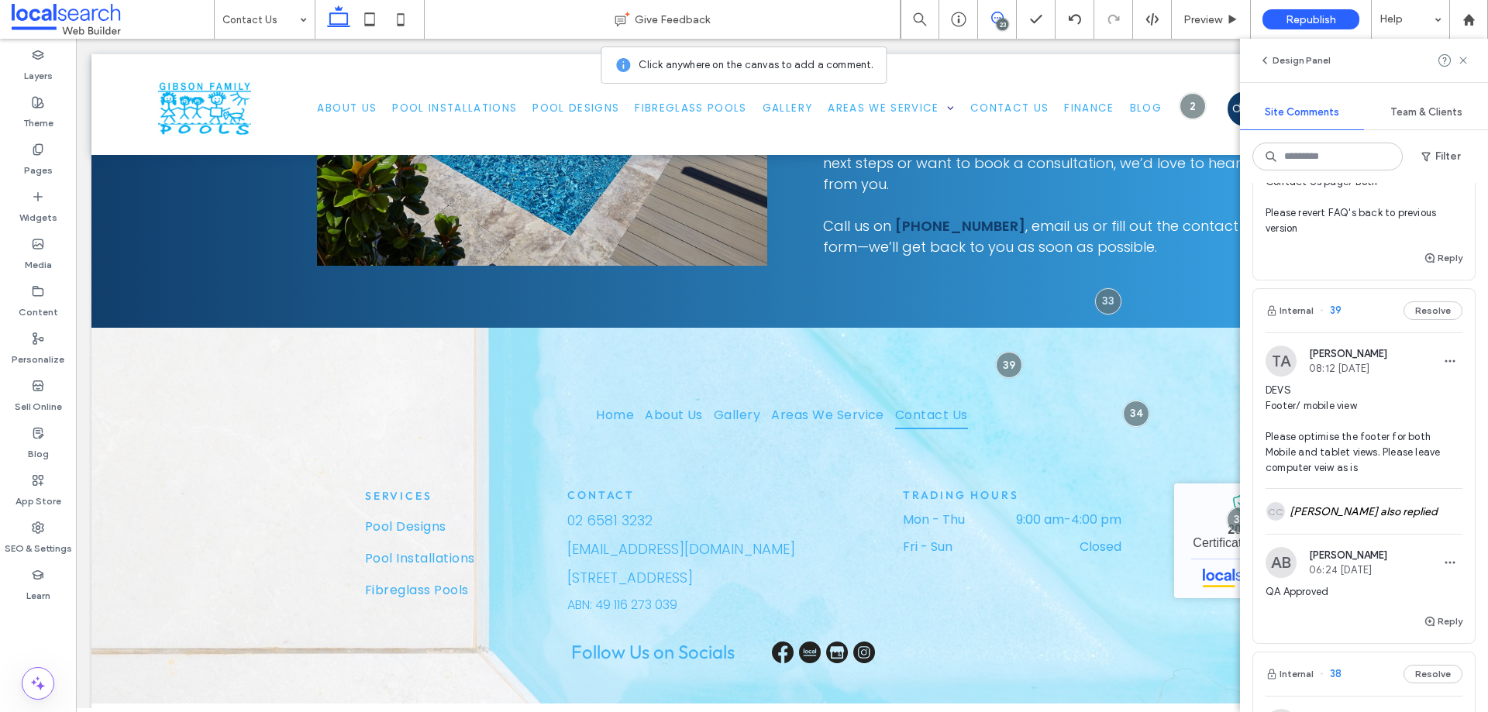
scroll to position [0, 0]
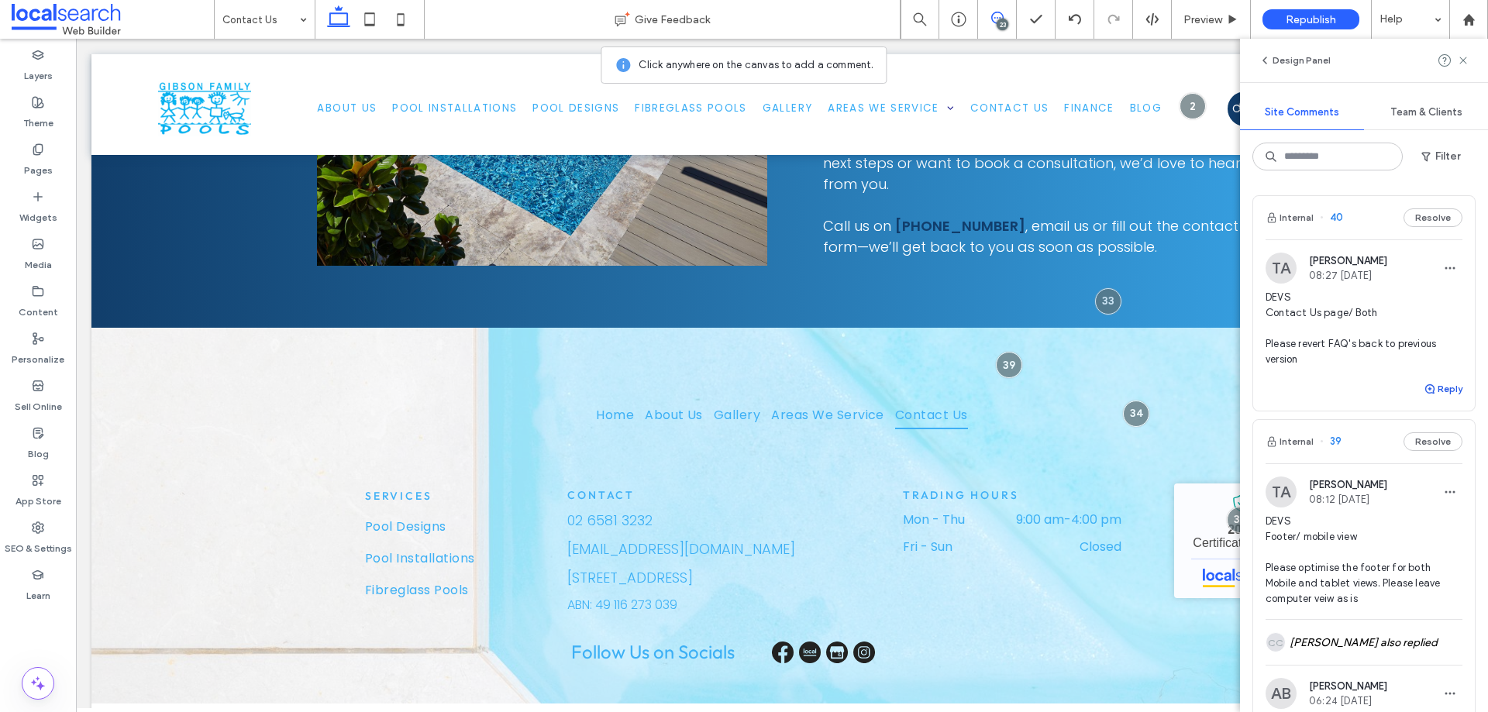
click at [1435, 386] on button "Reply" at bounding box center [1442, 389] width 39 height 19
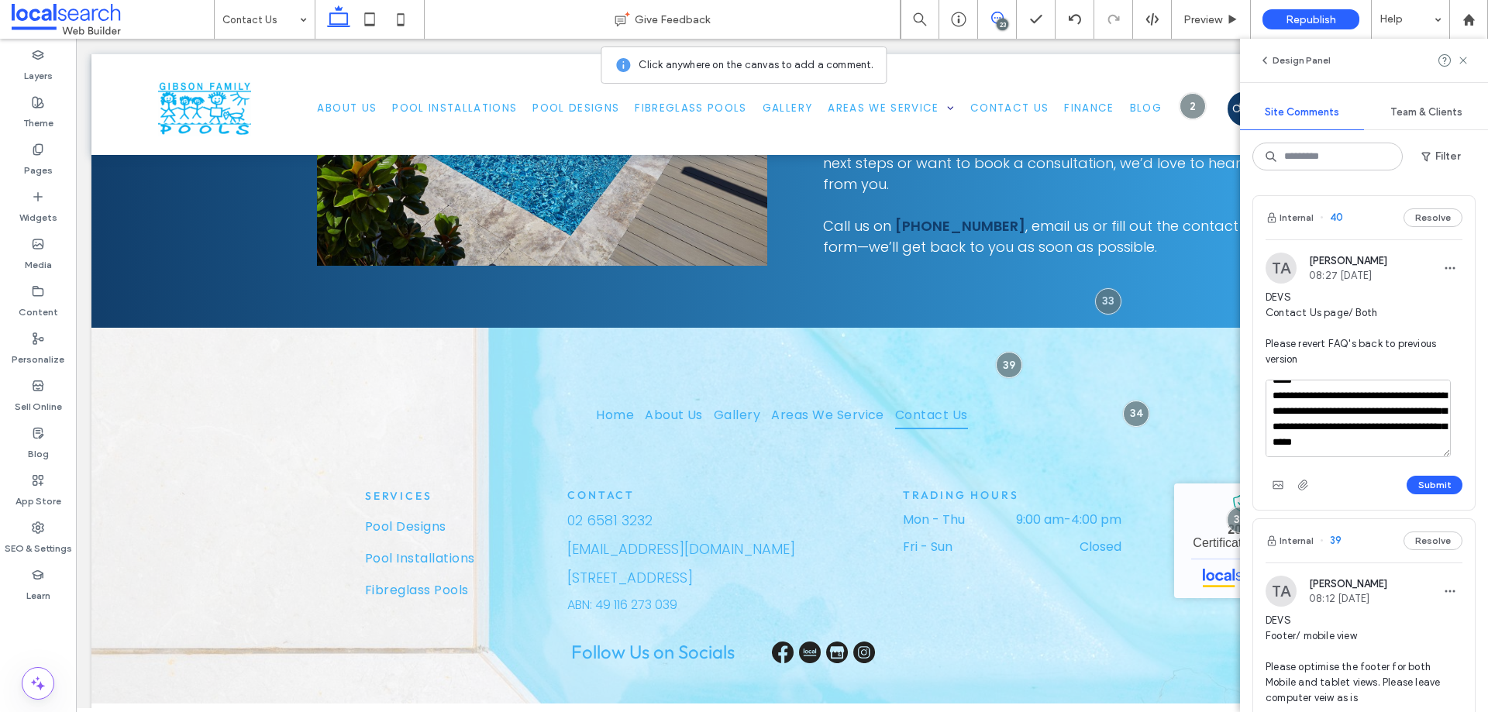
scroll to position [52, 0]
type textarea "**********"
click at [1279, 490] on icon "button" at bounding box center [1278, 485] width 12 height 12
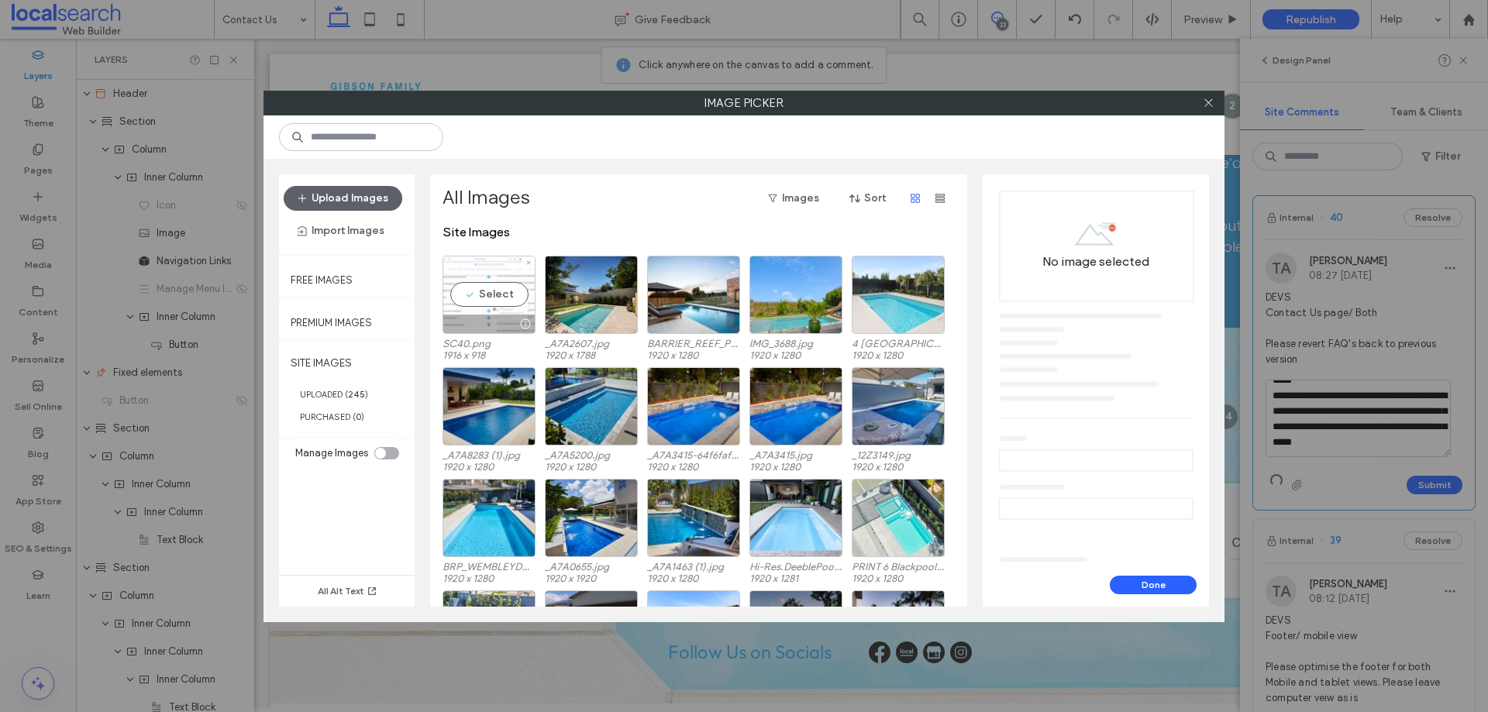
click at [479, 295] on div "Select" at bounding box center [488, 295] width 93 height 78
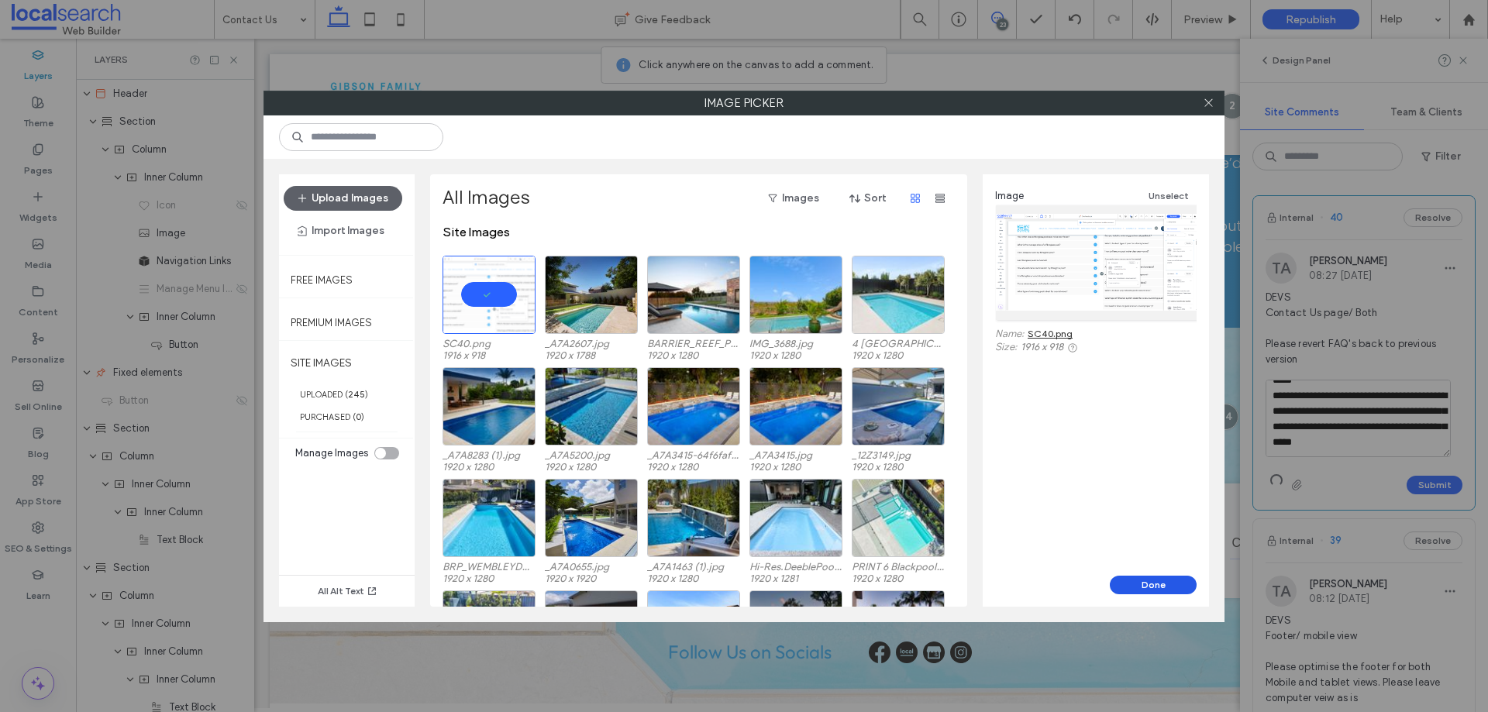
click at [1131, 584] on button "Done" at bounding box center [1153, 585] width 87 height 19
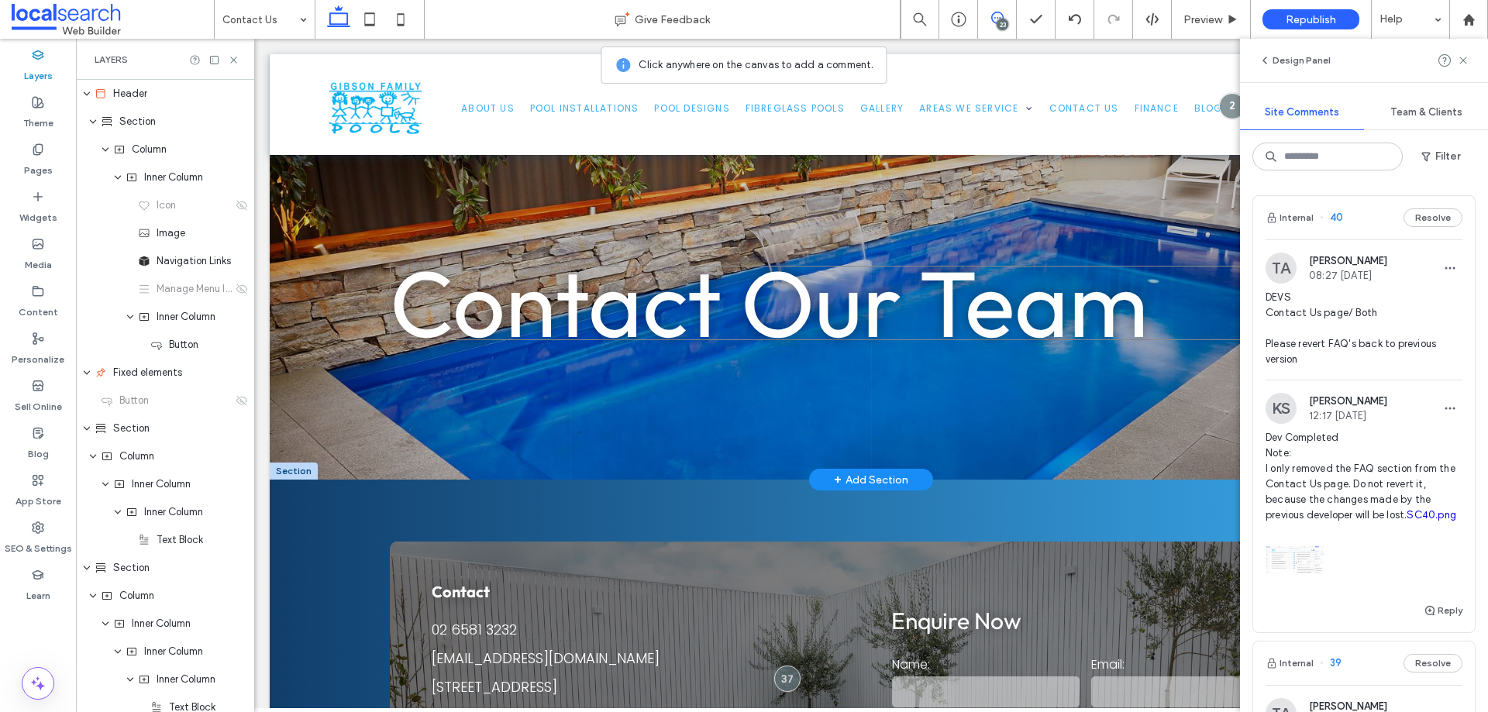
scroll to position [0, 0]
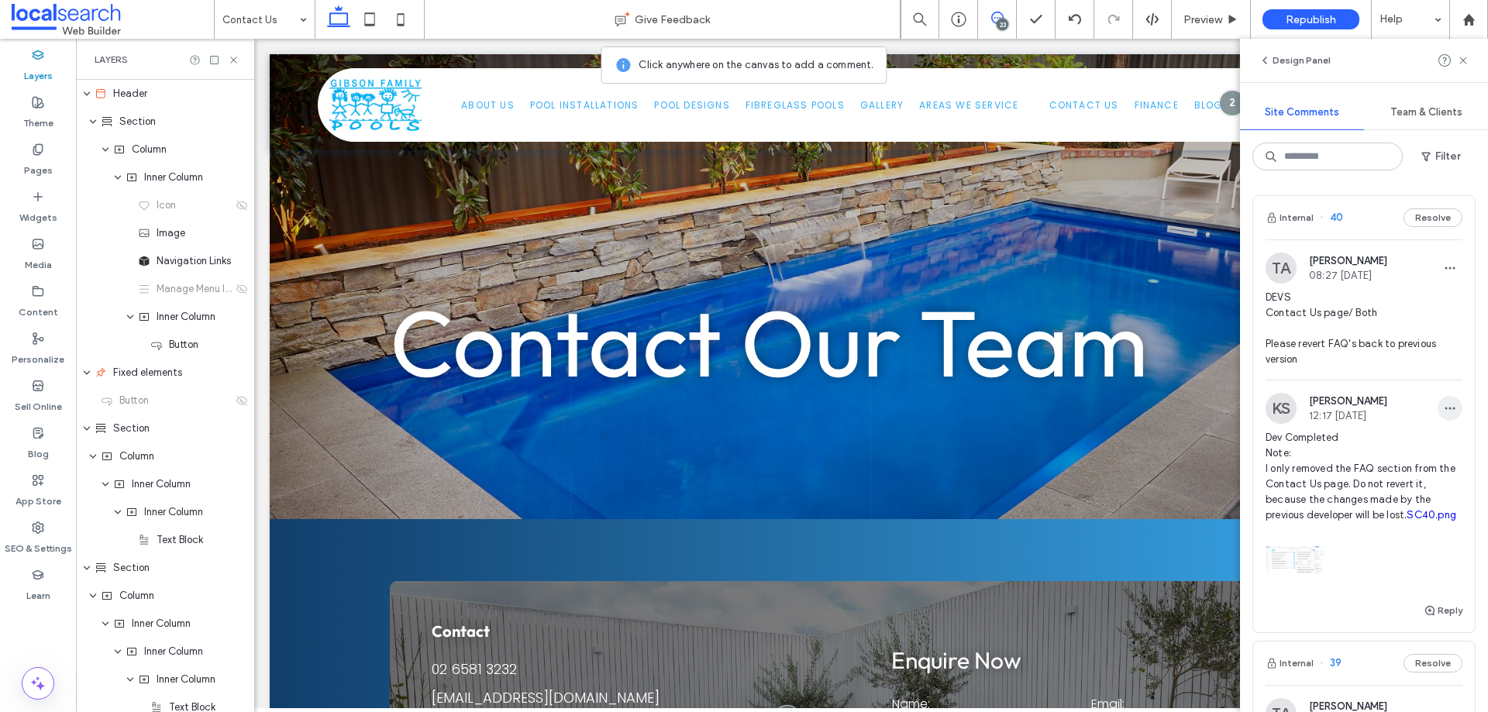
click at [1444, 414] on icon "button" at bounding box center [1450, 408] width 12 height 12
click at [1364, 445] on div "Edit" at bounding box center [1381, 448] width 138 height 29
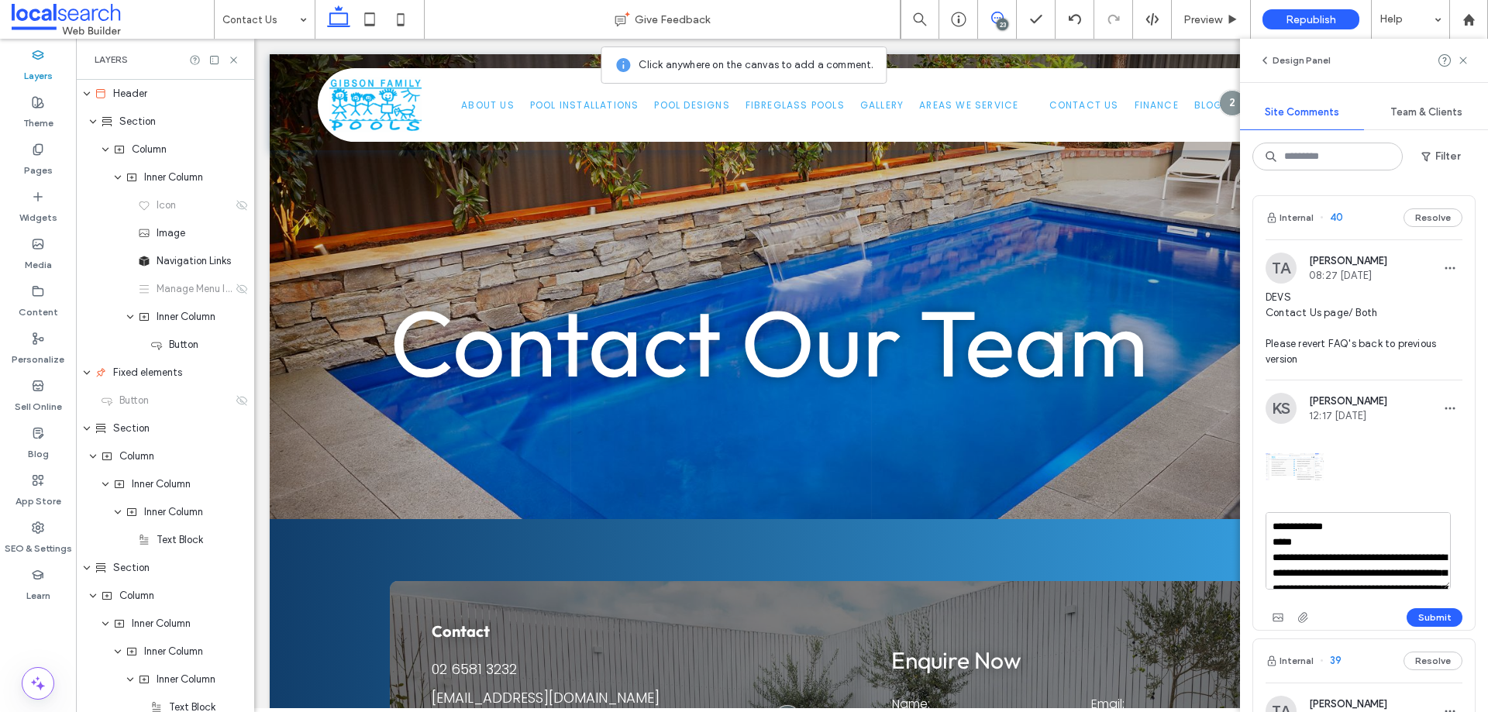
drag, startPoint x: 1334, startPoint y: 545, endPoint x: 1269, endPoint y: 560, distance: 66.2
click at [1269, 560] on textarea "**********" at bounding box center [1357, 550] width 185 height 77
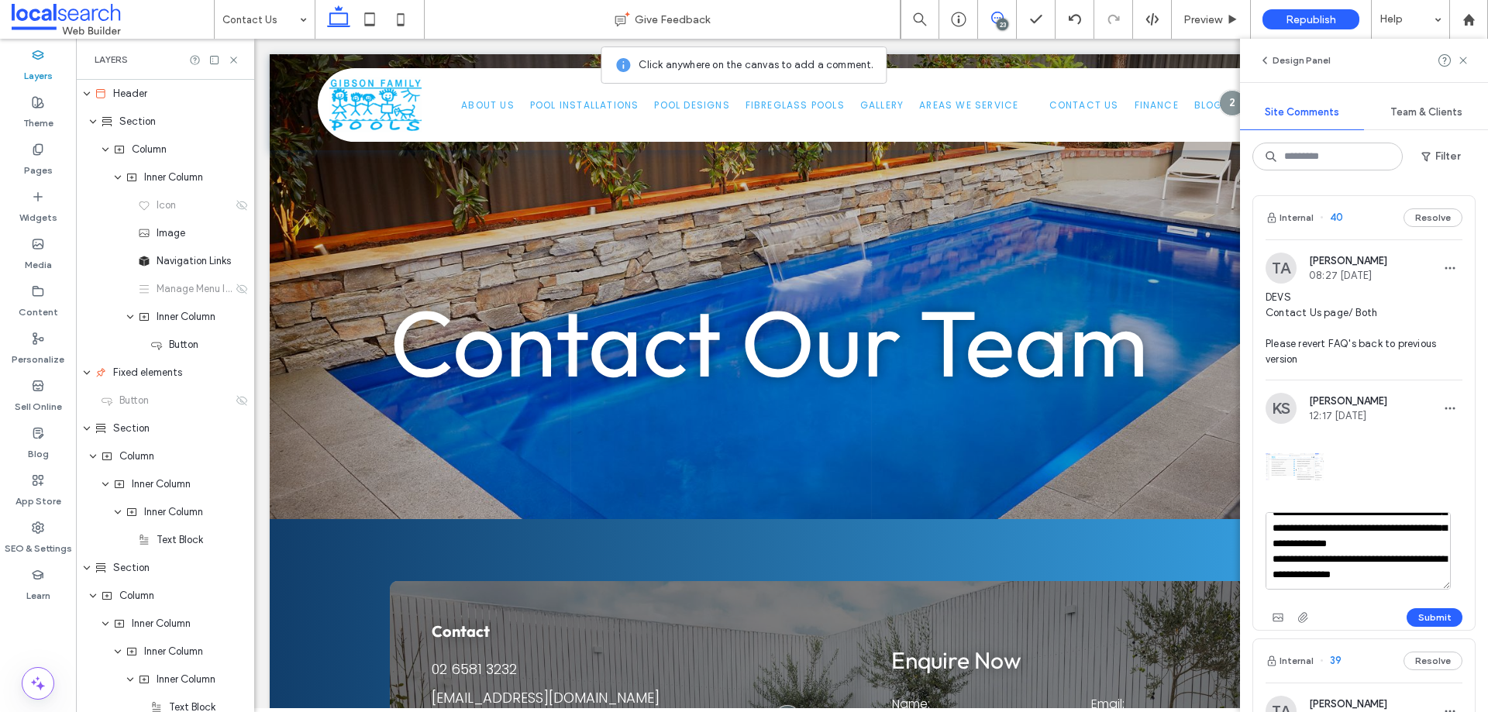
scroll to position [91, 0]
type textarea "**********"
click at [1414, 615] on button "Submit" at bounding box center [1434, 617] width 56 height 19
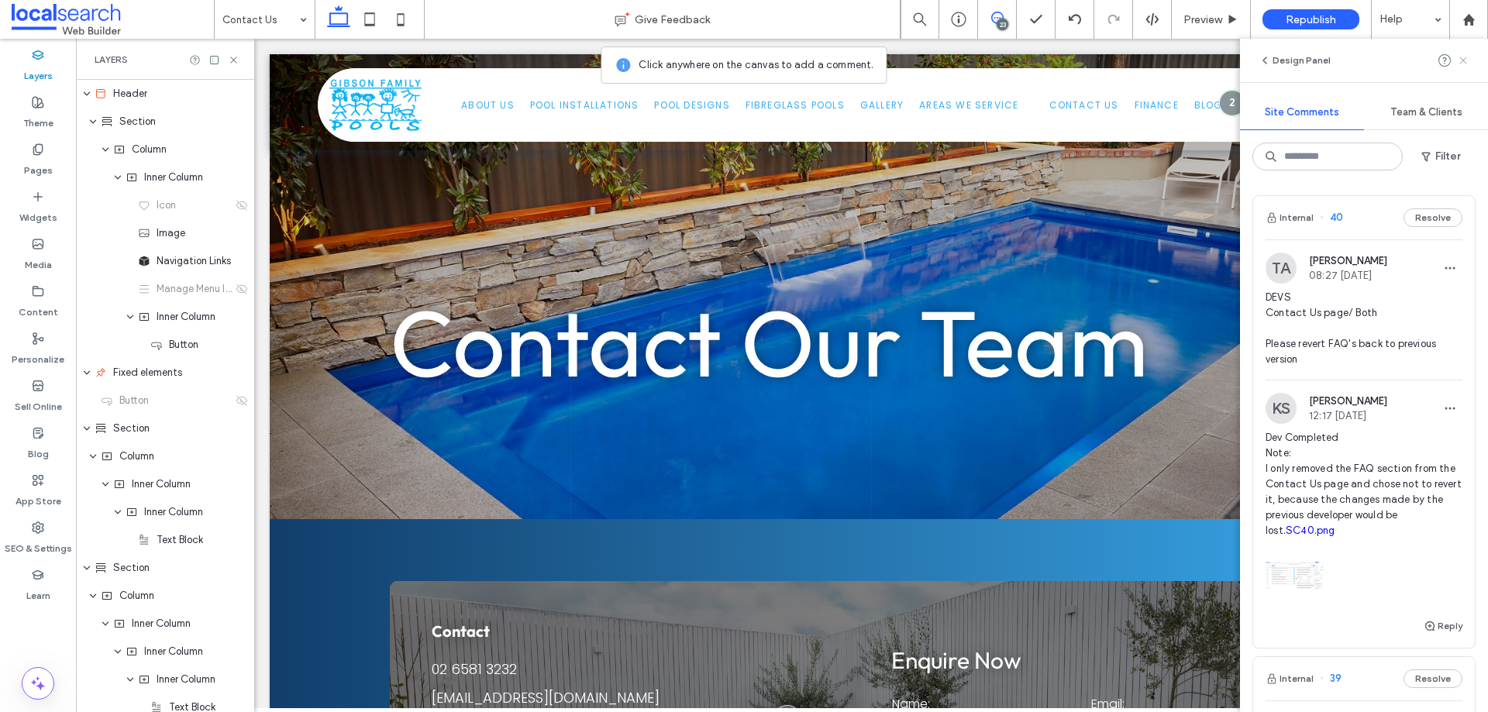
click at [1461, 58] on use at bounding box center [1462, 60] width 7 height 7
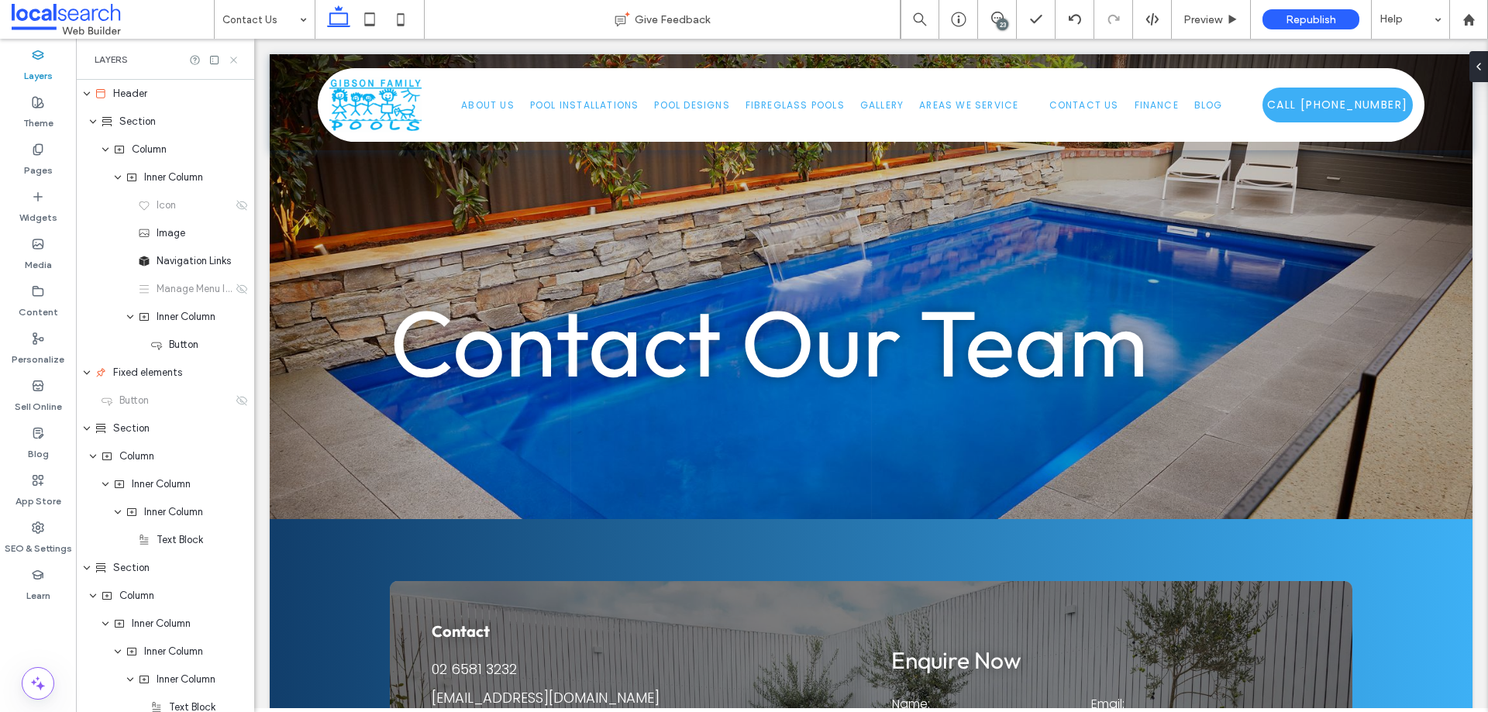
click at [234, 62] on icon at bounding box center [234, 60] width 12 height 12
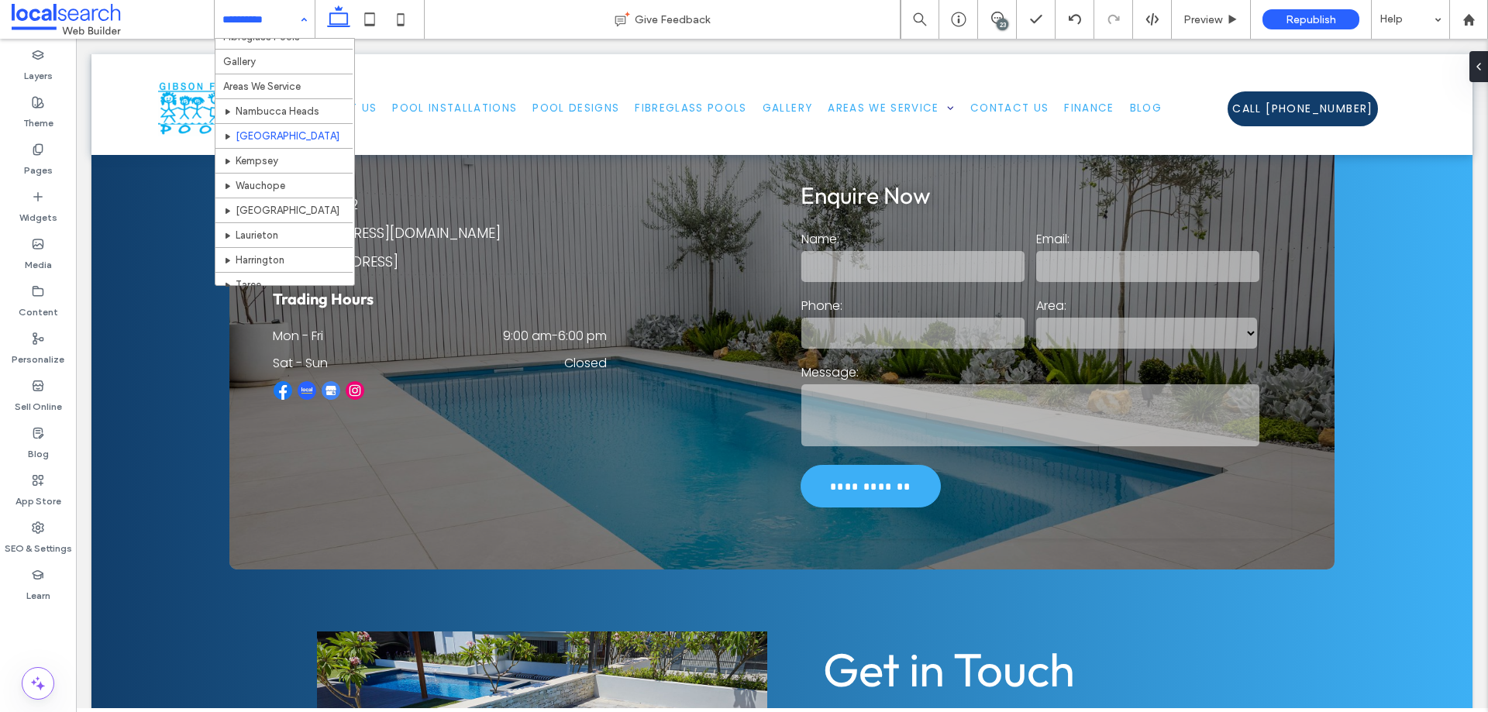
scroll to position [67, 0]
click at [301, 20] on div "Home Pool Installations Pool Designs Fibreglass Pools Gallery Areas We Service …" at bounding box center [265, 19] width 100 height 39
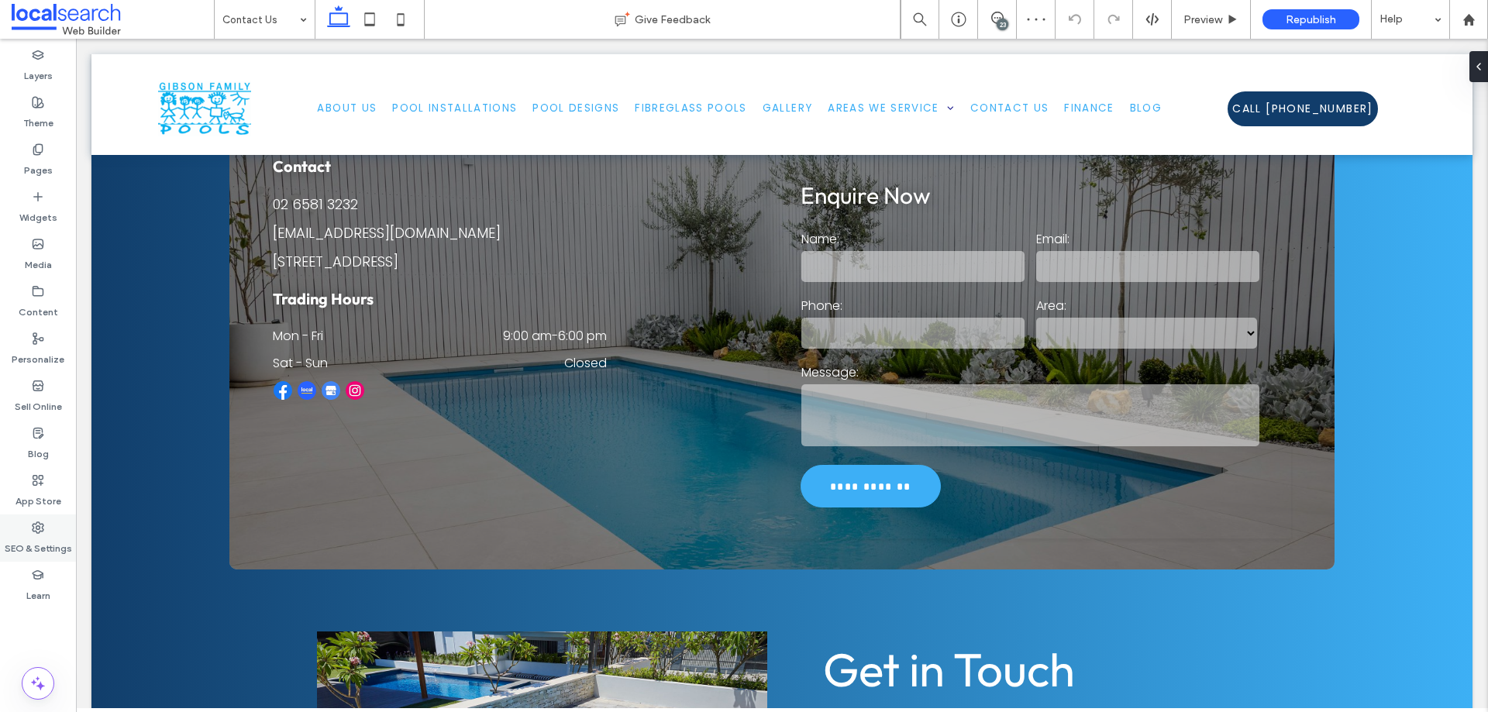
click at [36, 542] on label "SEO & Settings" at bounding box center [38, 545] width 67 height 22
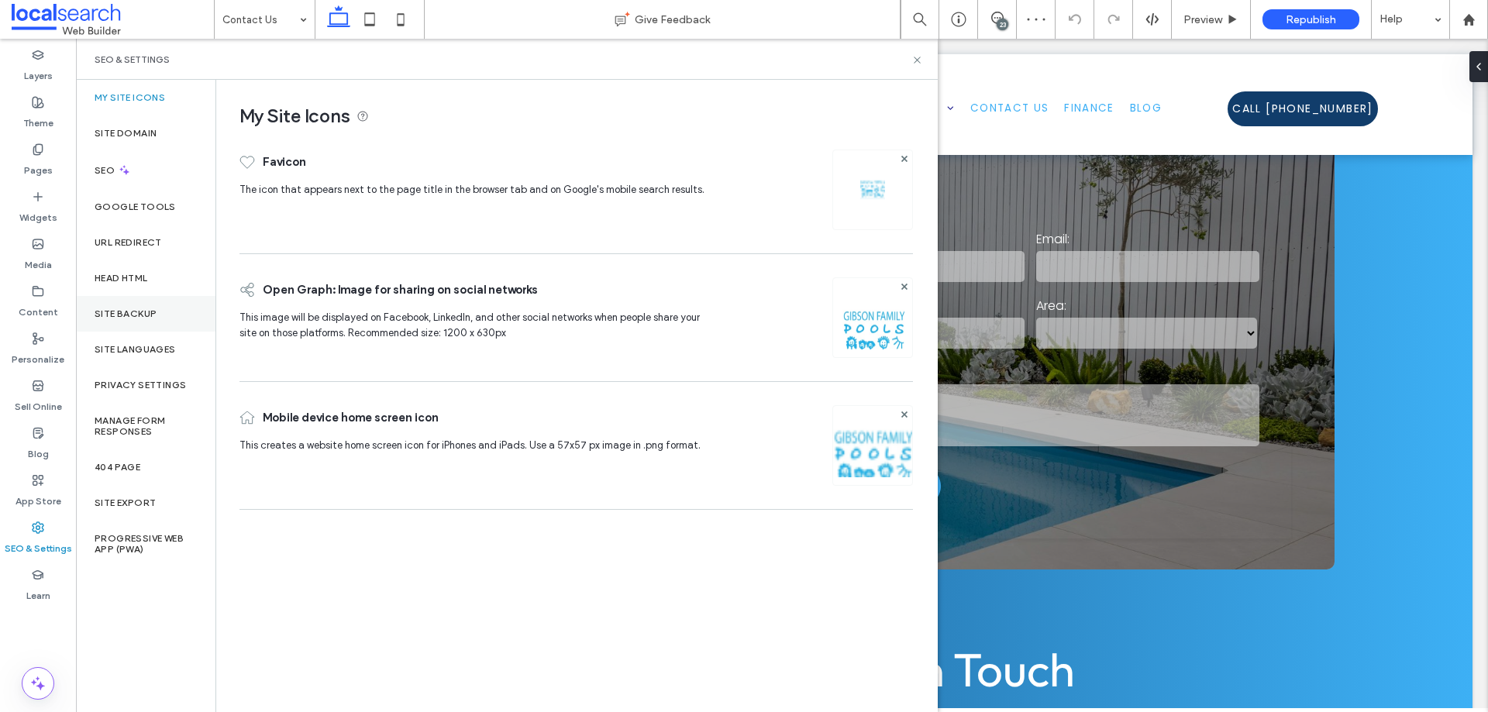
click at [121, 309] on label "Site Backup" at bounding box center [126, 313] width 62 height 11
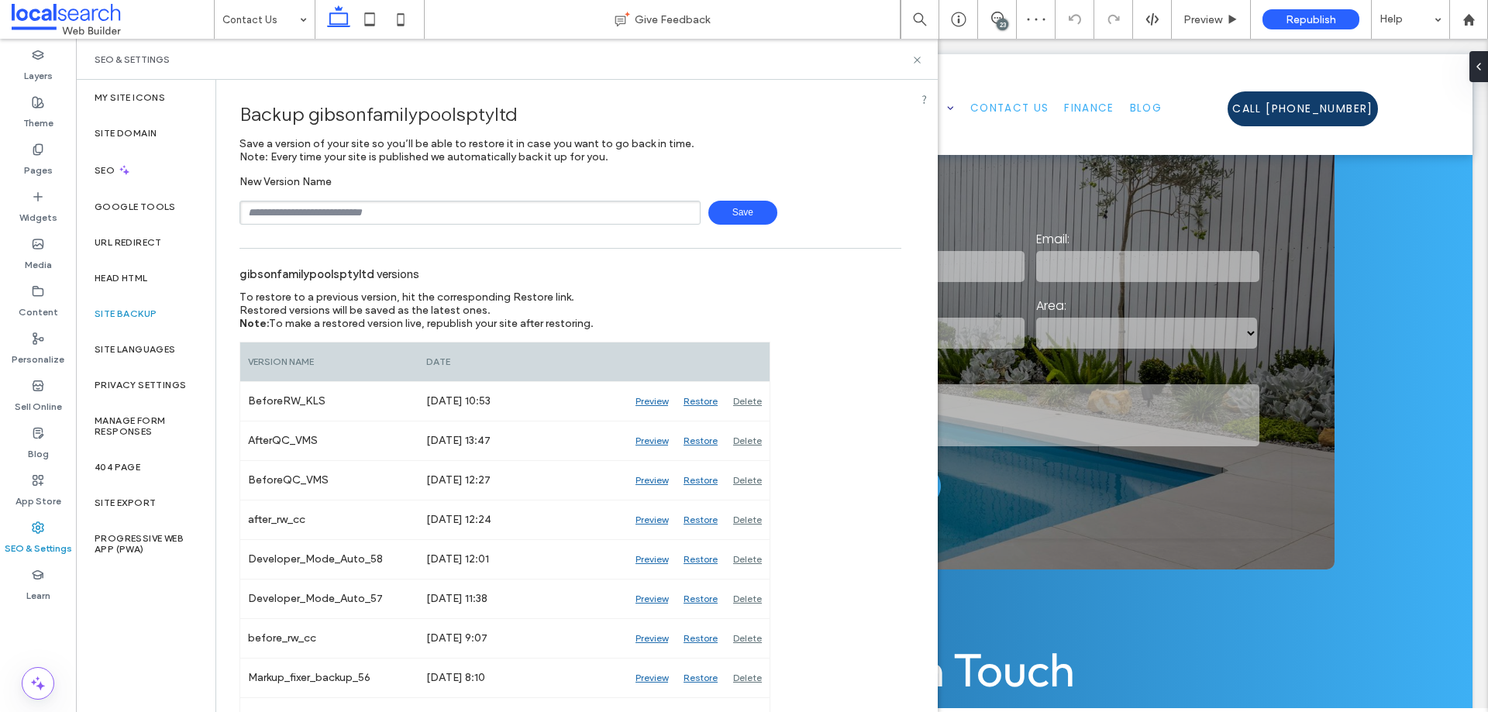
click at [329, 218] on input "text" at bounding box center [469, 213] width 461 height 24
drag, startPoint x: 306, startPoint y: 213, endPoint x: 242, endPoint y: 215, distance: 64.3
click at [242, 215] on input "**********" at bounding box center [469, 213] width 461 height 24
type input "**********"
click at [740, 215] on span "Save" at bounding box center [742, 213] width 69 height 24
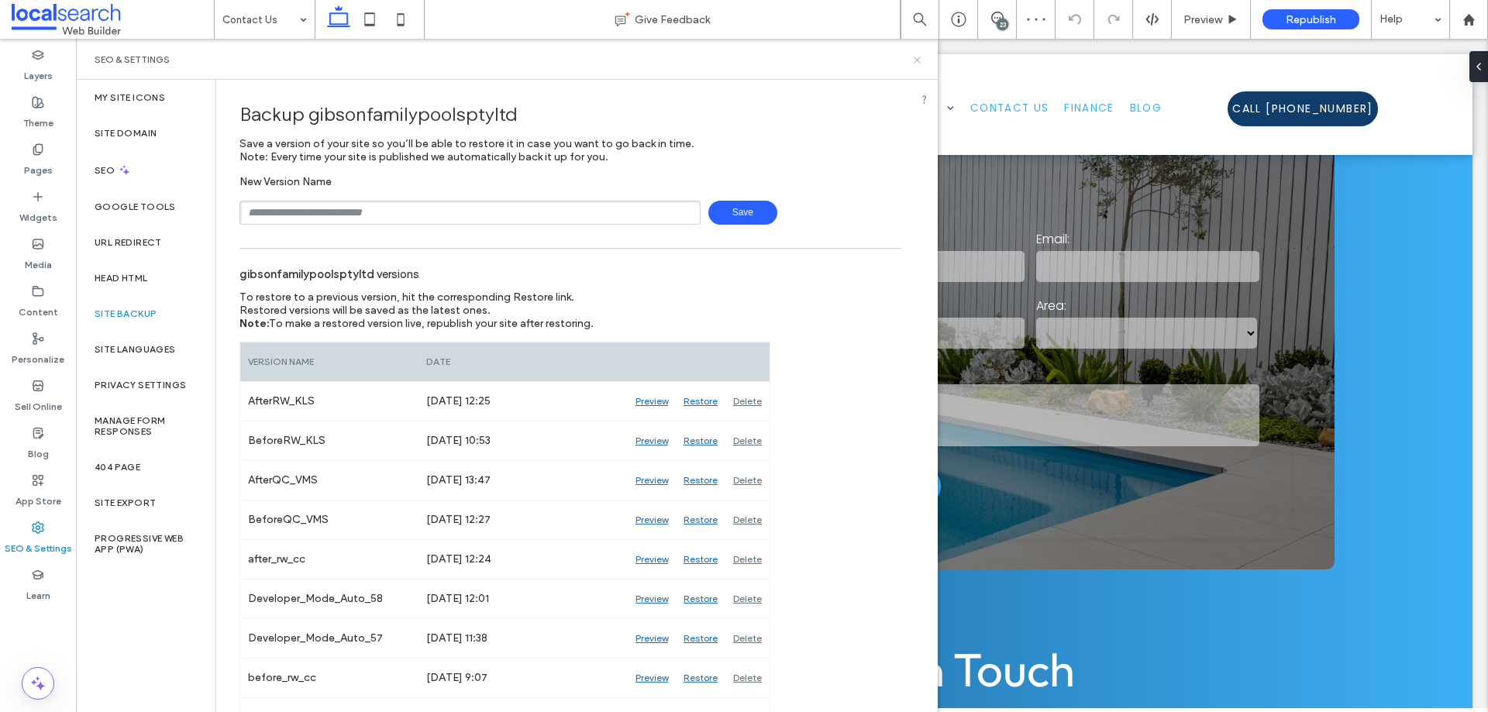
click at [917, 62] on icon at bounding box center [917, 60] width 12 height 12
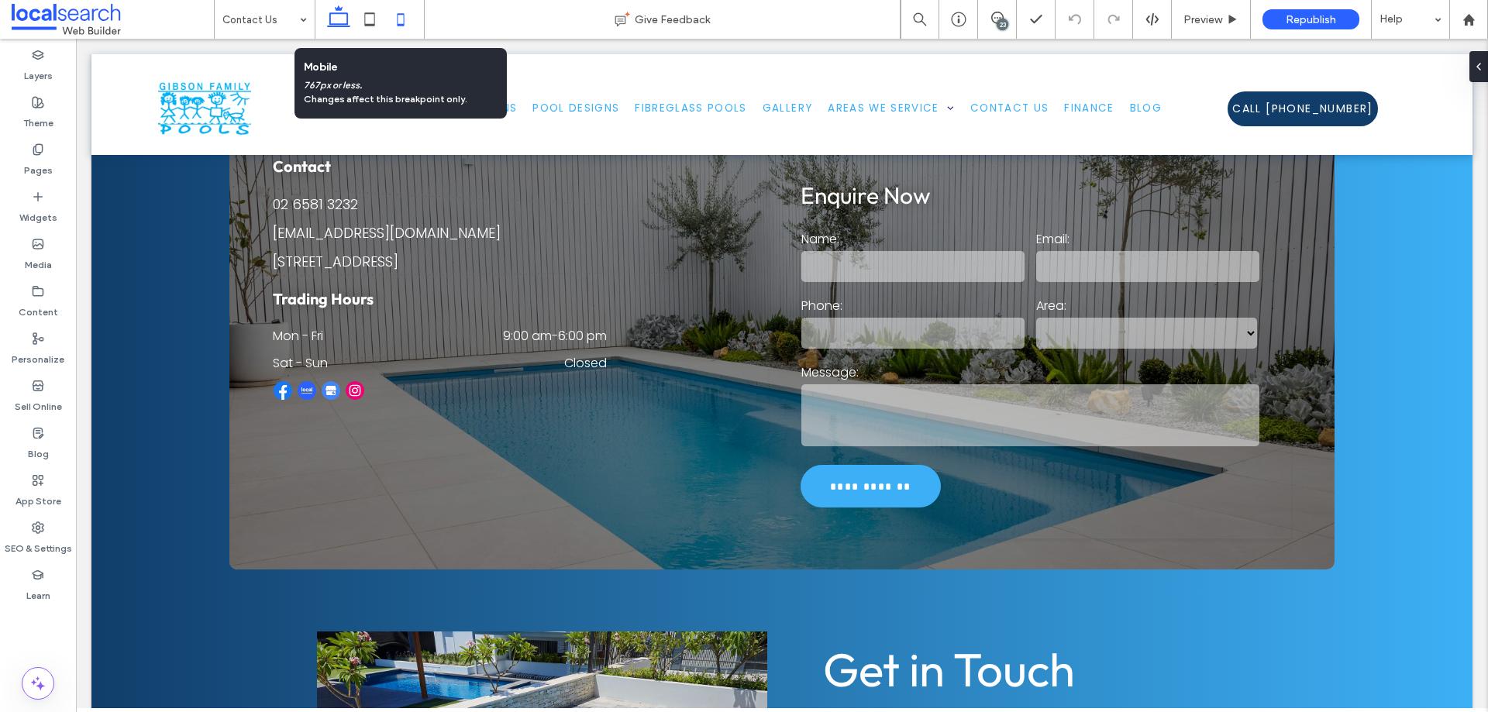
click at [402, 17] on icon at bounding box center [400, 19] width 31 height 31
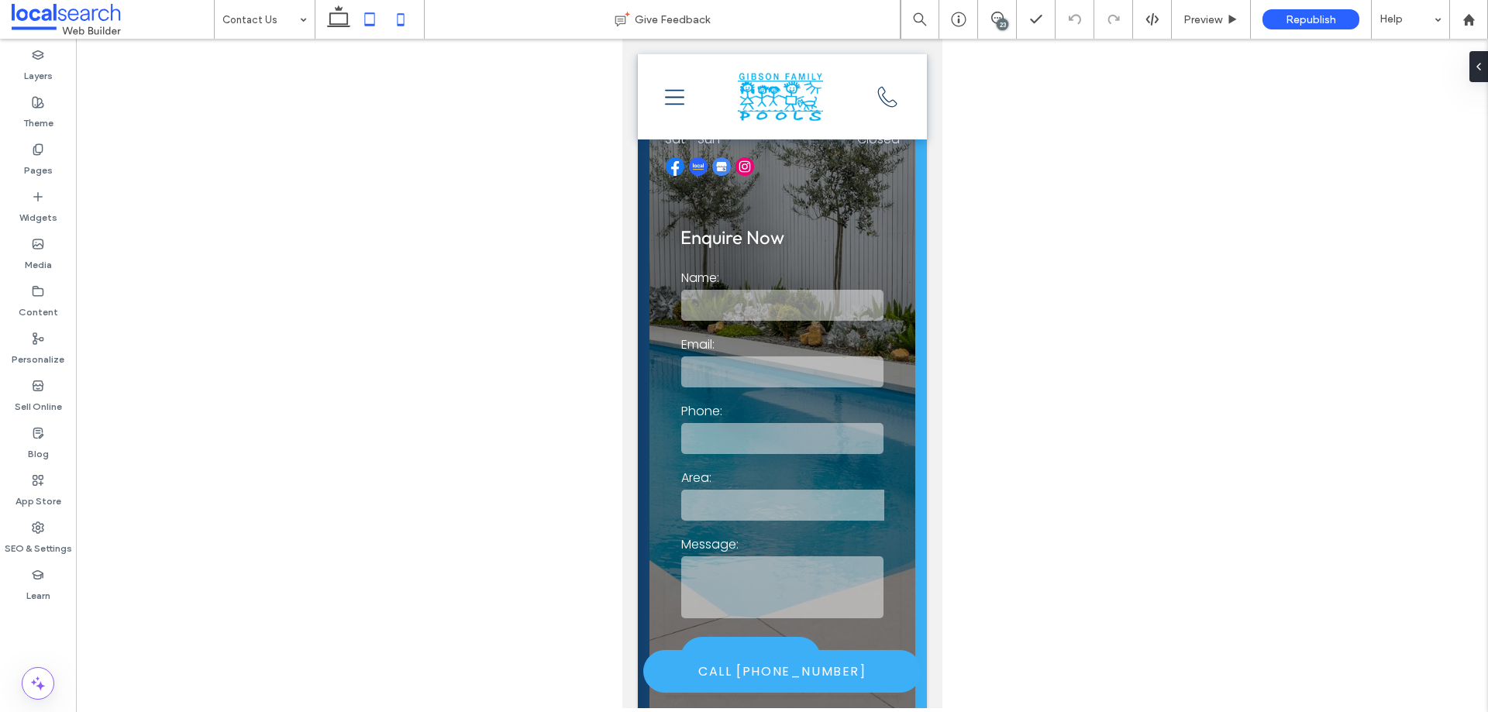
click at [366, 26] on use at bounding box center [370, 18] width 10 height 13
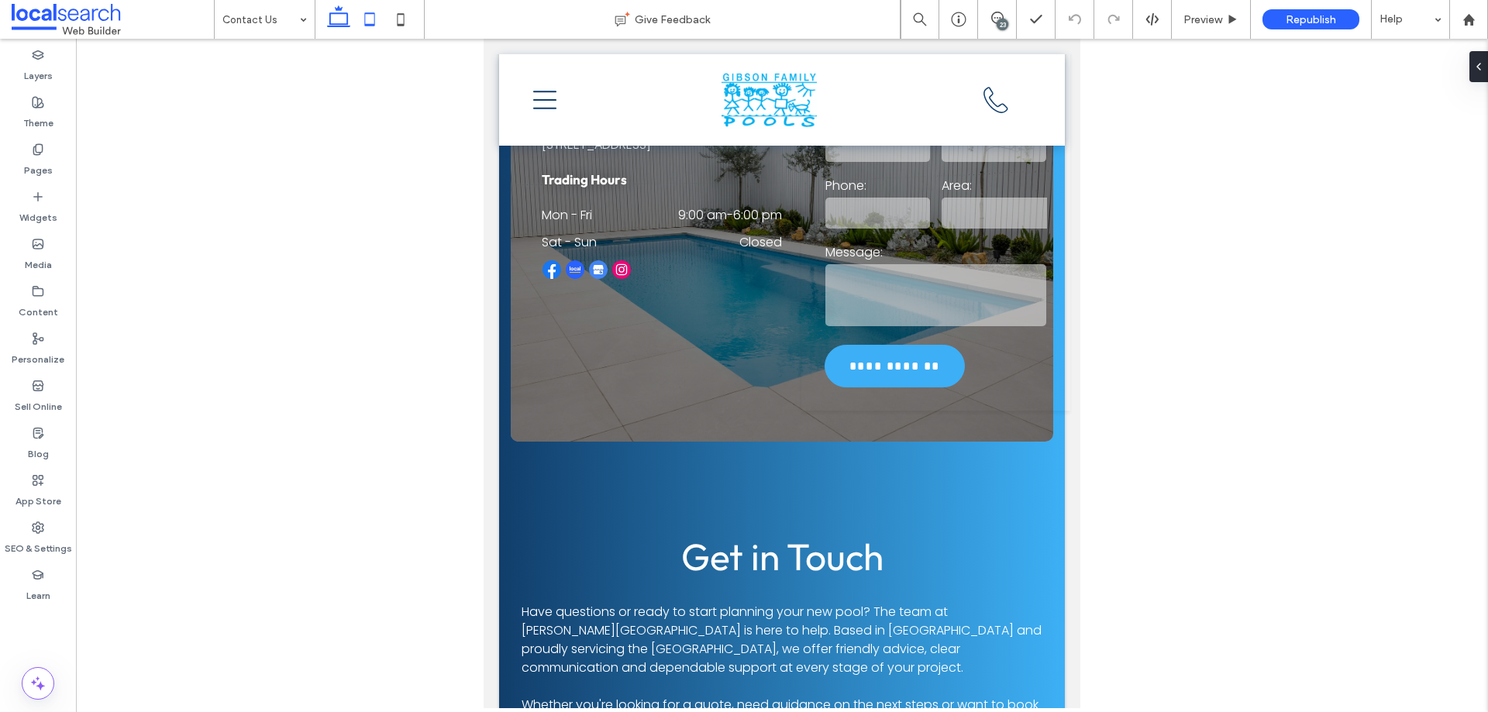
click at [337, 27] on icon at bounding box center [338, 19] width 31 height 31
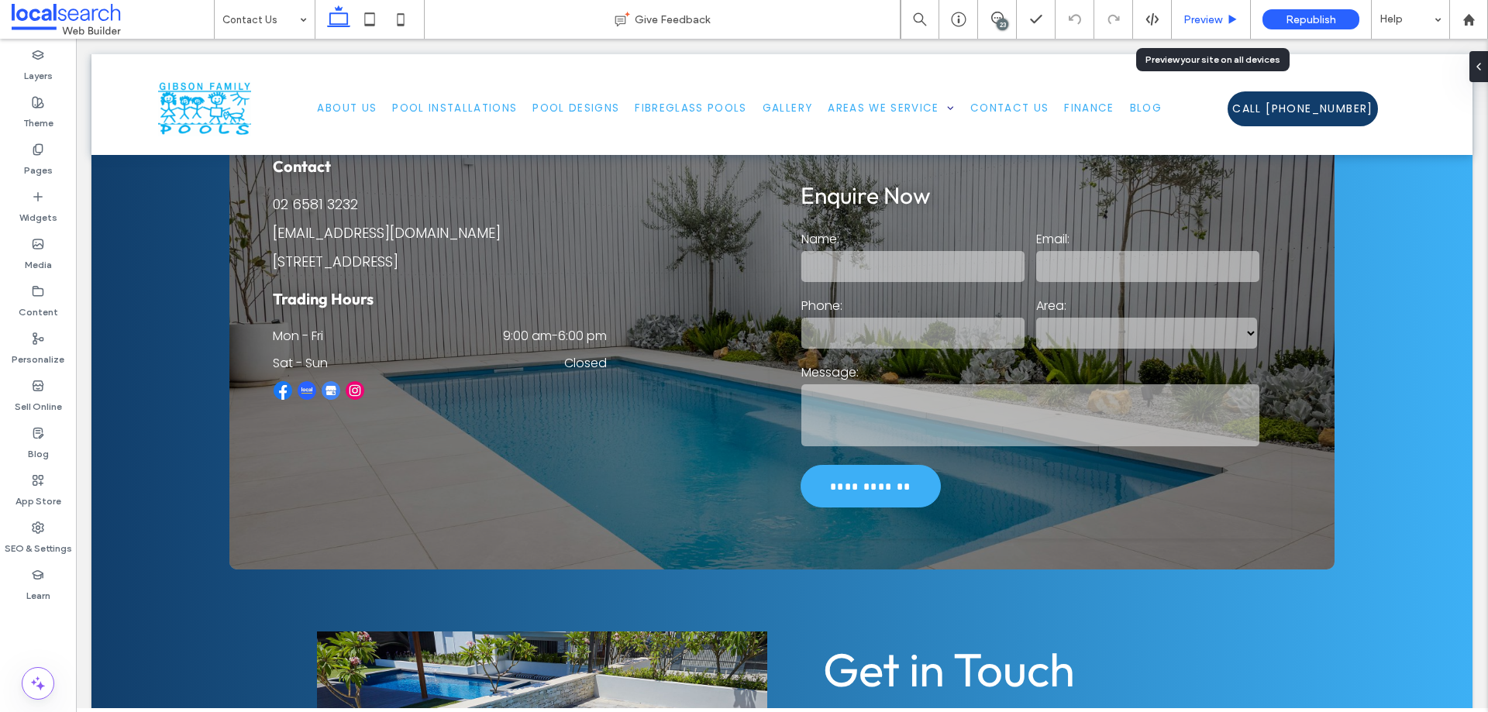
click at [1205, 21] on span "Preview" at bounding box center [1202, 19] width 39 height 13
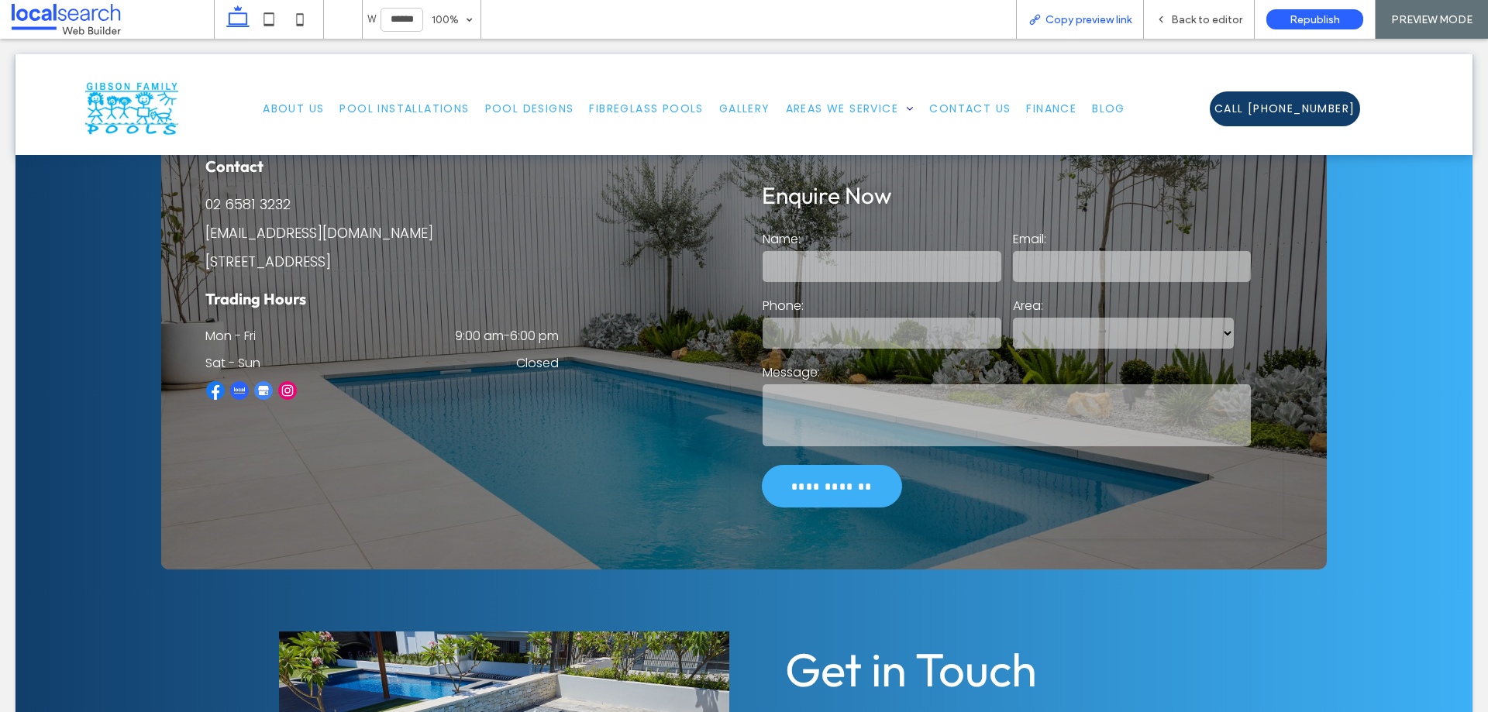
click at [1098, 19] on span "Copy preview link" at bounding box center [1088, 19] width 86 height 13
click at [1172, 16] on div "Back to editor" at bounding box center [1199, 19] width 110 height 13
